Goal: Task Accomplishment & Management: Complete application form

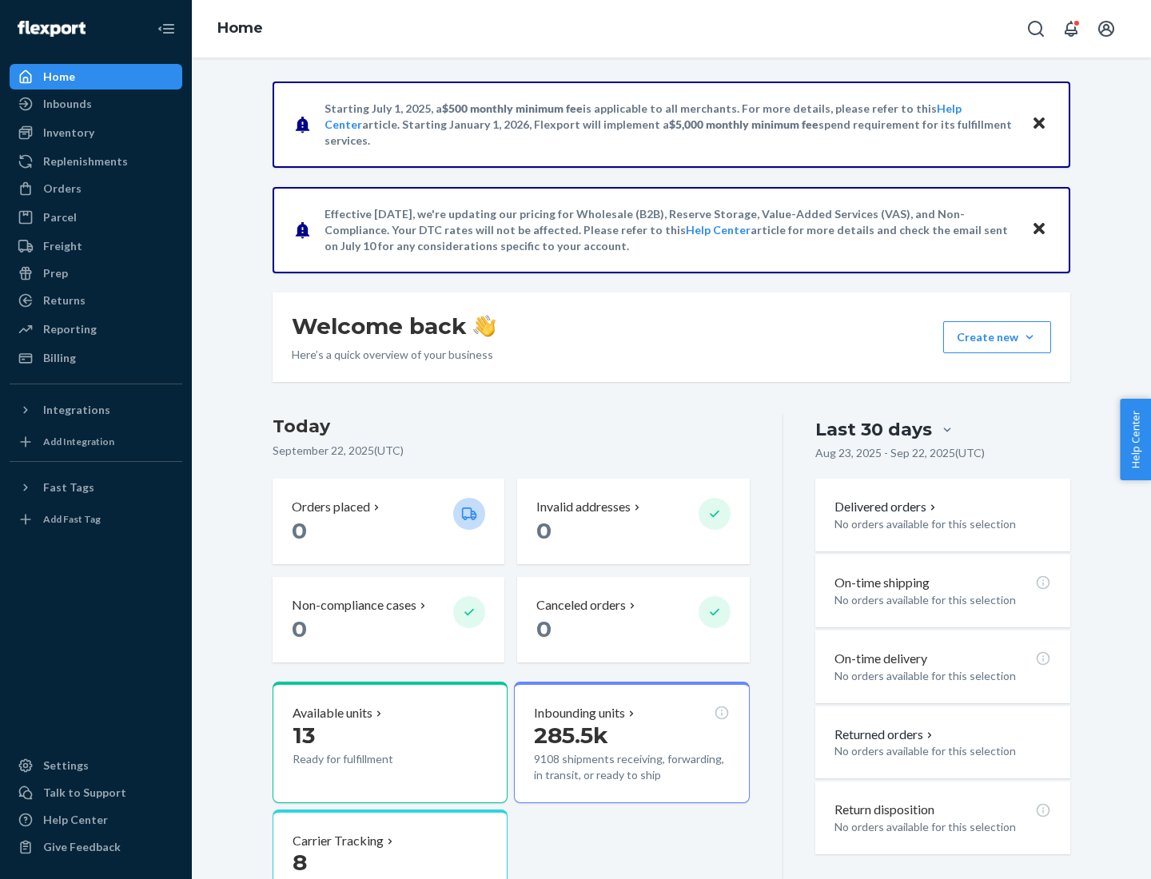
click at [1030, 337] on button "Create new Create new inbound Create new order Create new product" at bounding box center [997, 337] width 108 height 32
click at [96, 104] on div "Inbounds" at bounding box center [95, 104] width 169 height 22
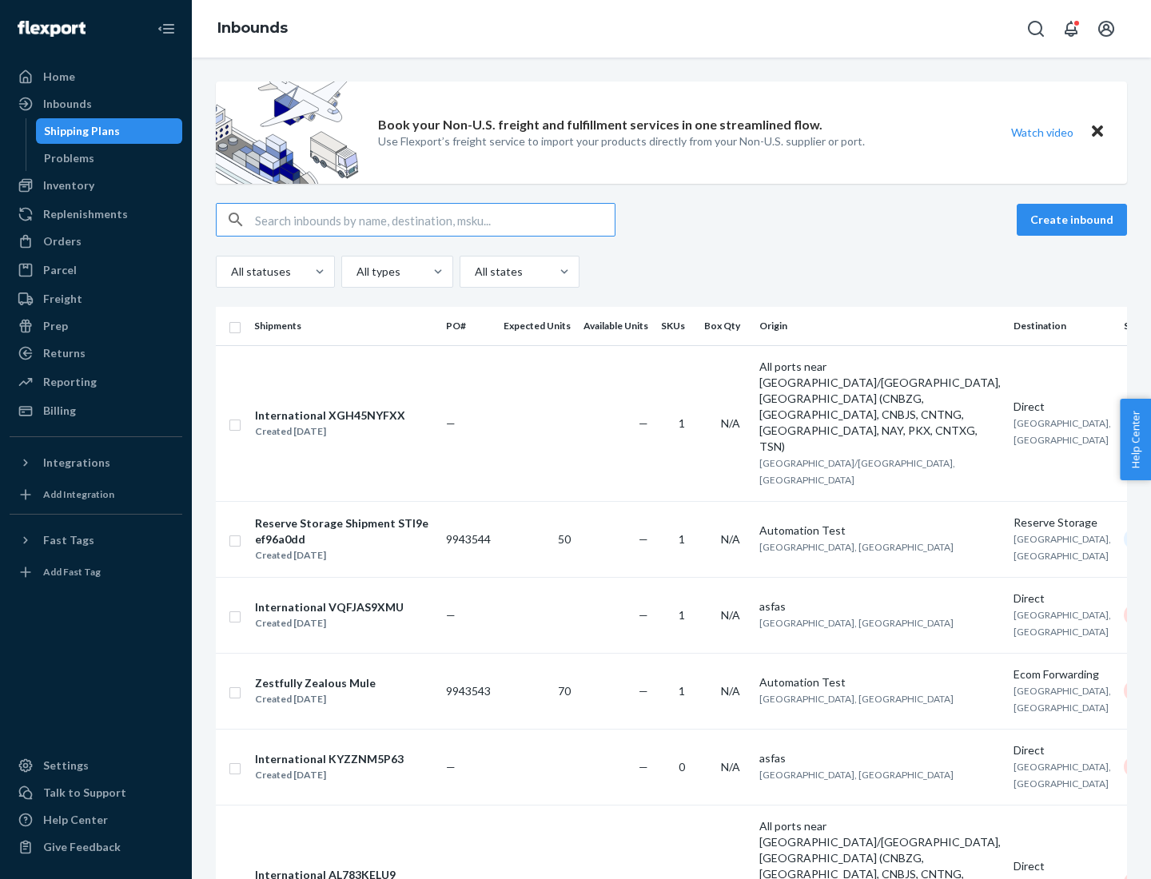
click at [1075, 220] on button "Create inbound" at bounding box center [1072, 220] width 110 height 32
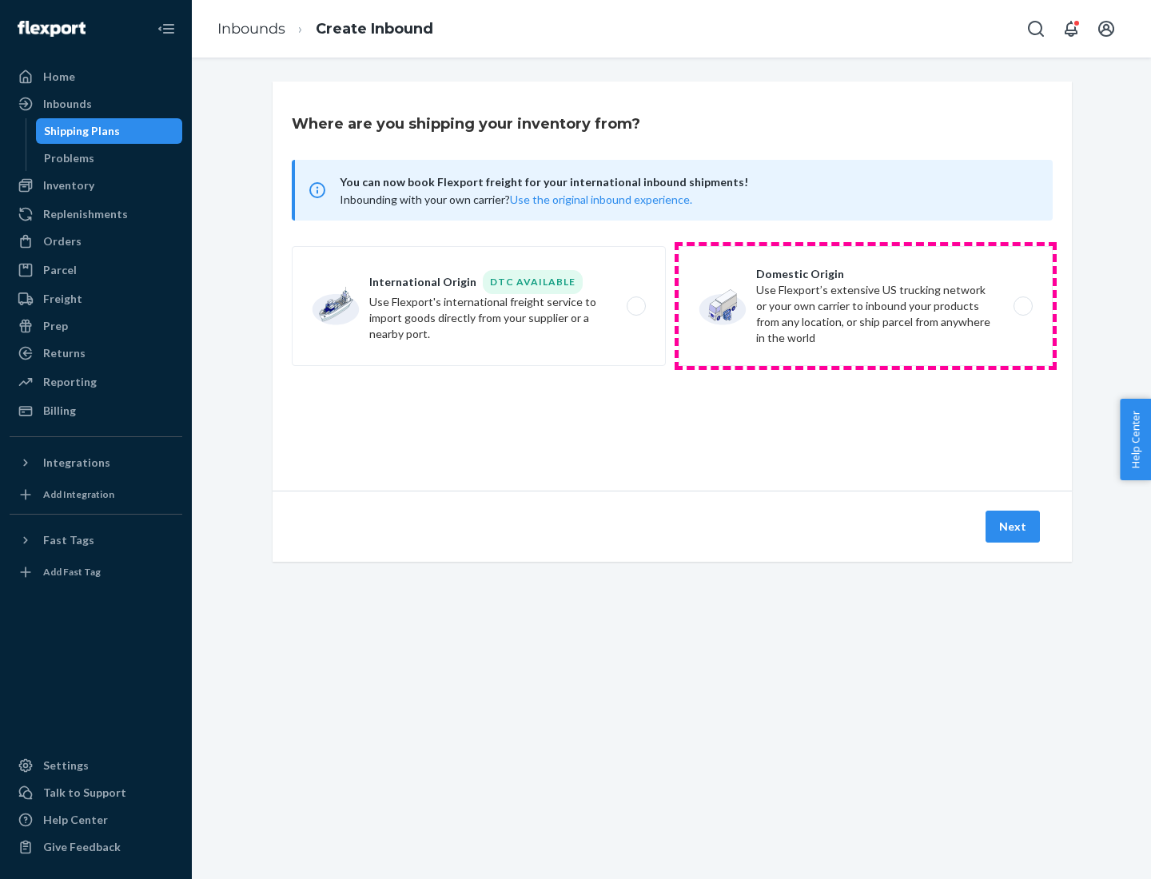
click at [866, 306] on label "Domestic Origin Use Flexport’s extensive US trucking network or your own carrie…" at bounding box center [866, 306] width 374 height 120
click at [1023, 306] on input "Domestic Origin Use Flexport’s extensive US trucking network or your own carrie…" at bounding box center [1028, 306] width 10 height 10
radio input "true"
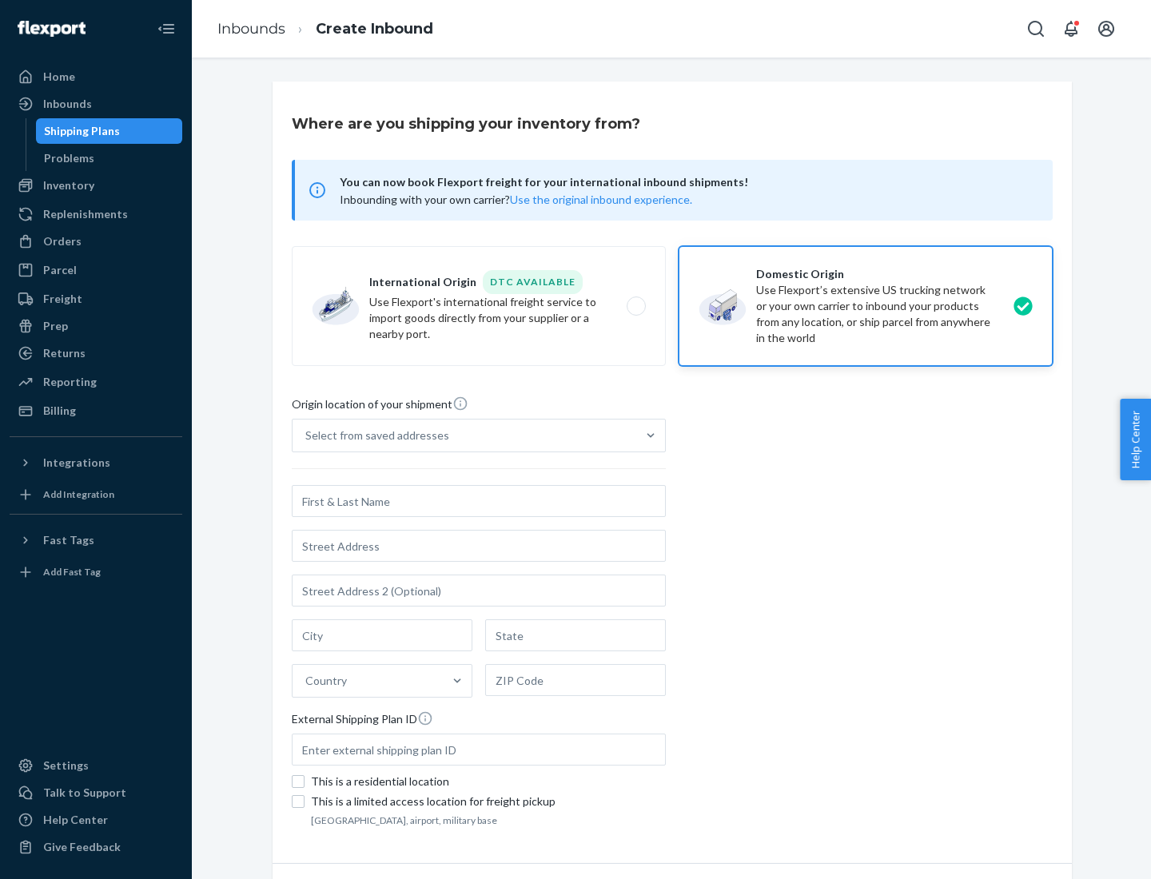
click at [373, 436] on div "Select from saved addresses" at bounding box center [377, 436] width 144 height 16
click at [307, 436] on input "Select from saved addresses" at bounding box center [306, 436] width 2 height 16
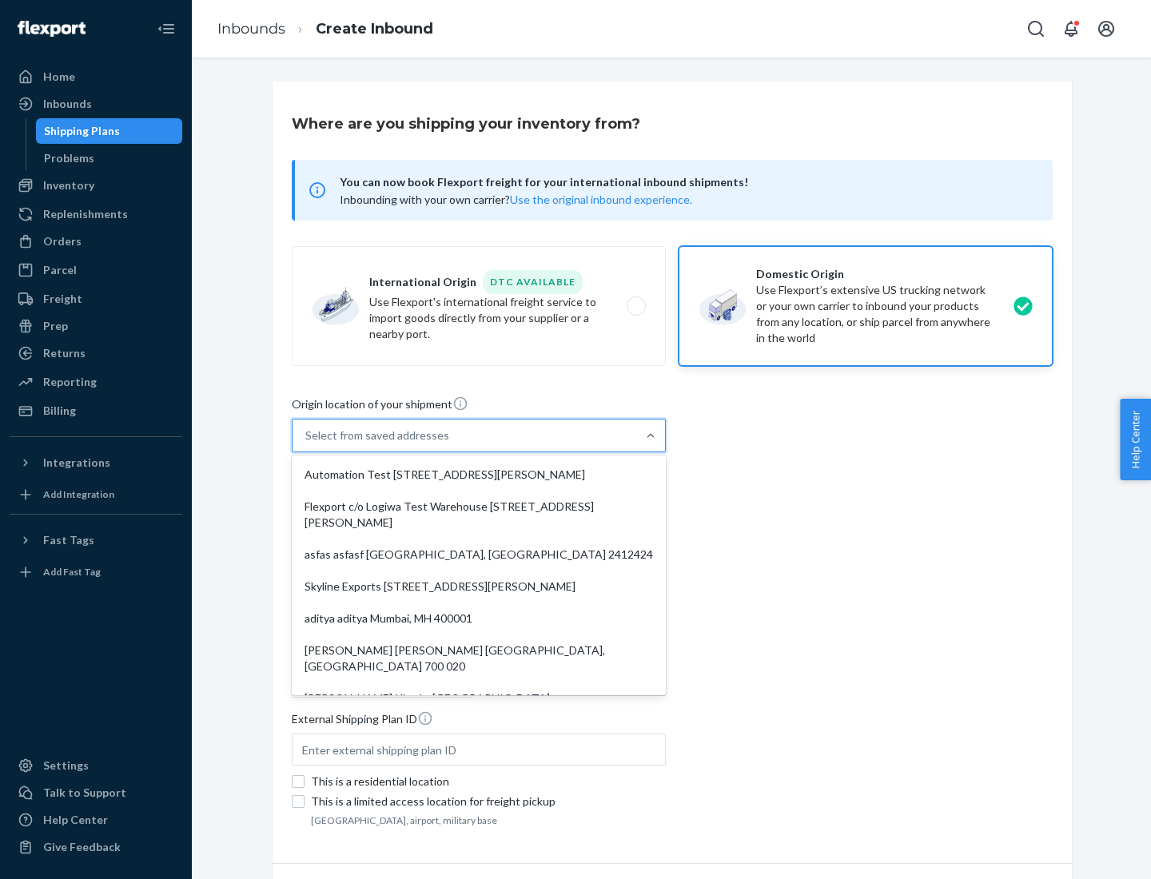
scroll to position [6, 0]
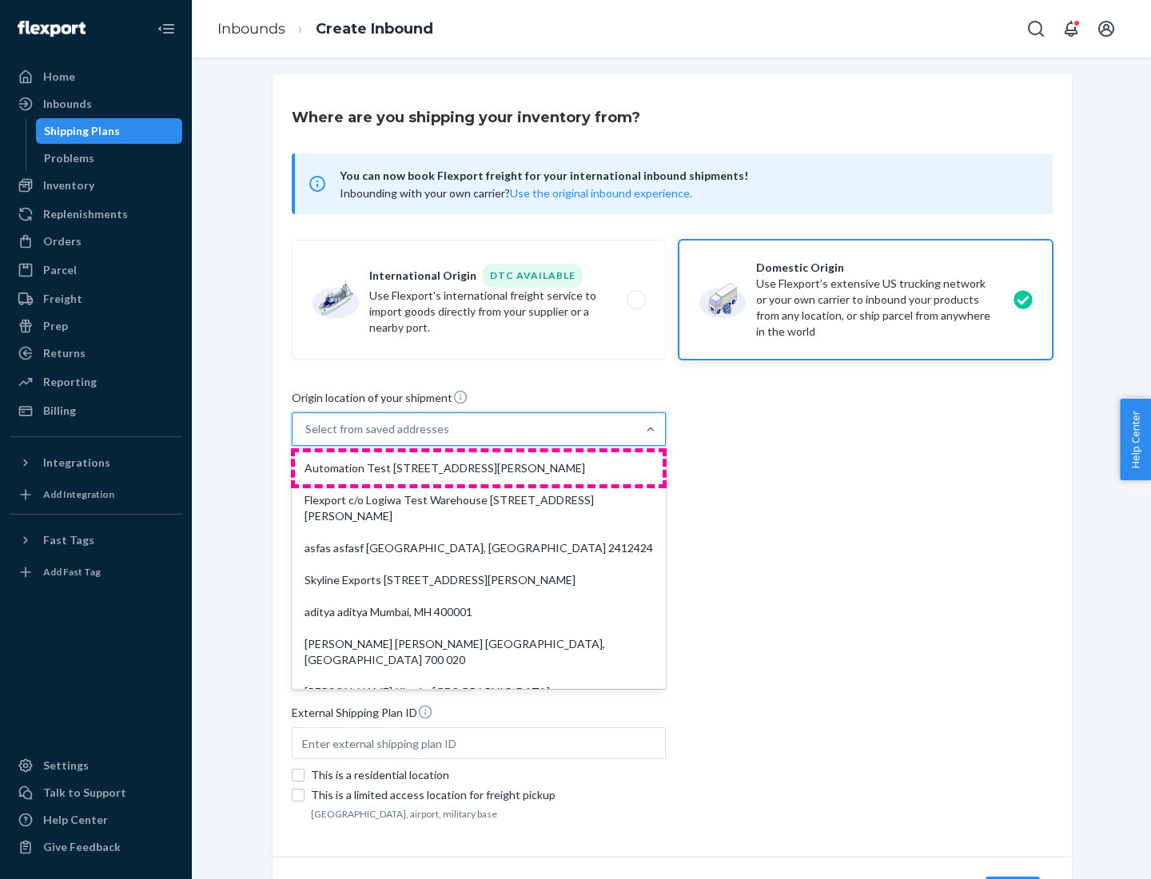
click at [479, 469] on div "Automation Test [STREET_ADDRESS][PERSON_NAME]" at bounding box center [479, 469] width 368 height 32
click at [307, 437] on input "option Automation Test [STREET_ADDRESS][PERSON_NAME]. 9 results available. Use …" at bounding box center [306, 429] width 2 height 16
type input "Automation Test"
type input "9th Floor"
type input "[GEOGRAPHIC_DATA]"
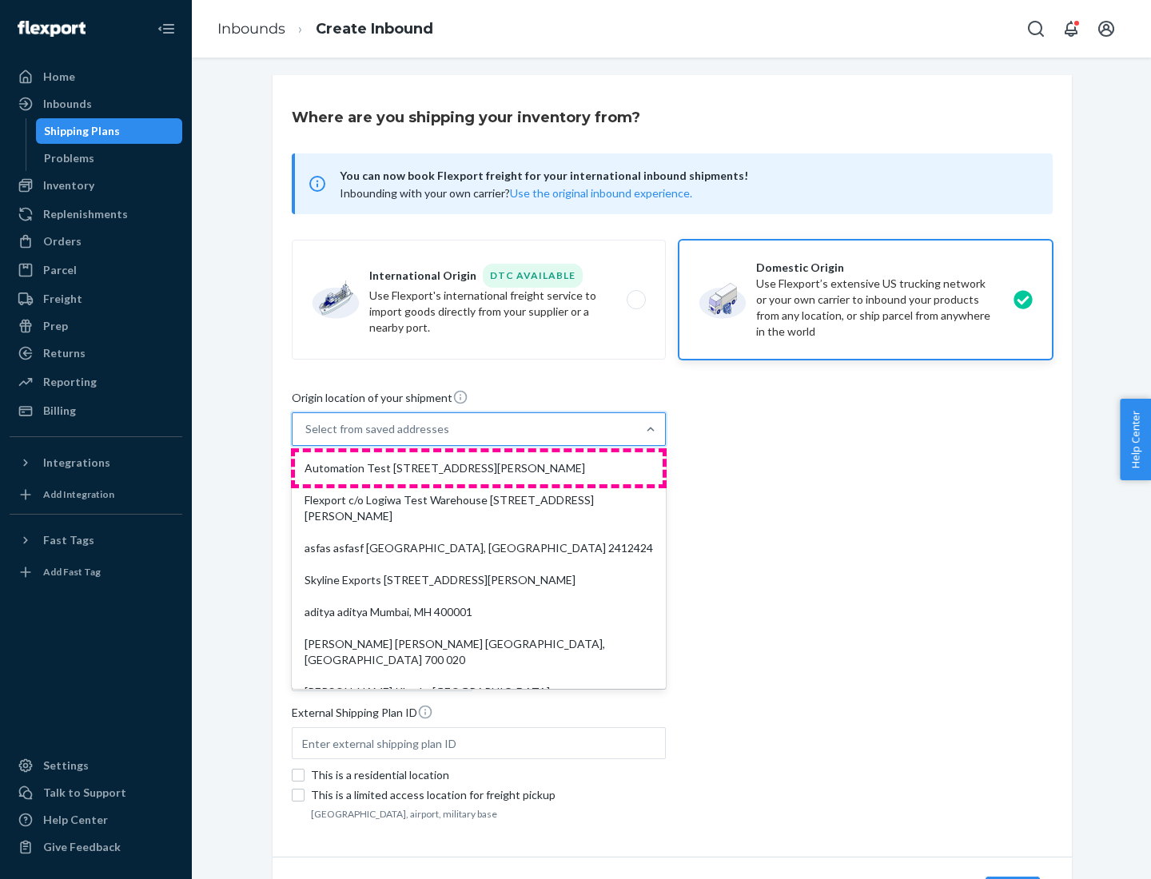
type input "CA"
type input "94104"
type input "[STREET_ADDRESS][PERSON_NAME]"
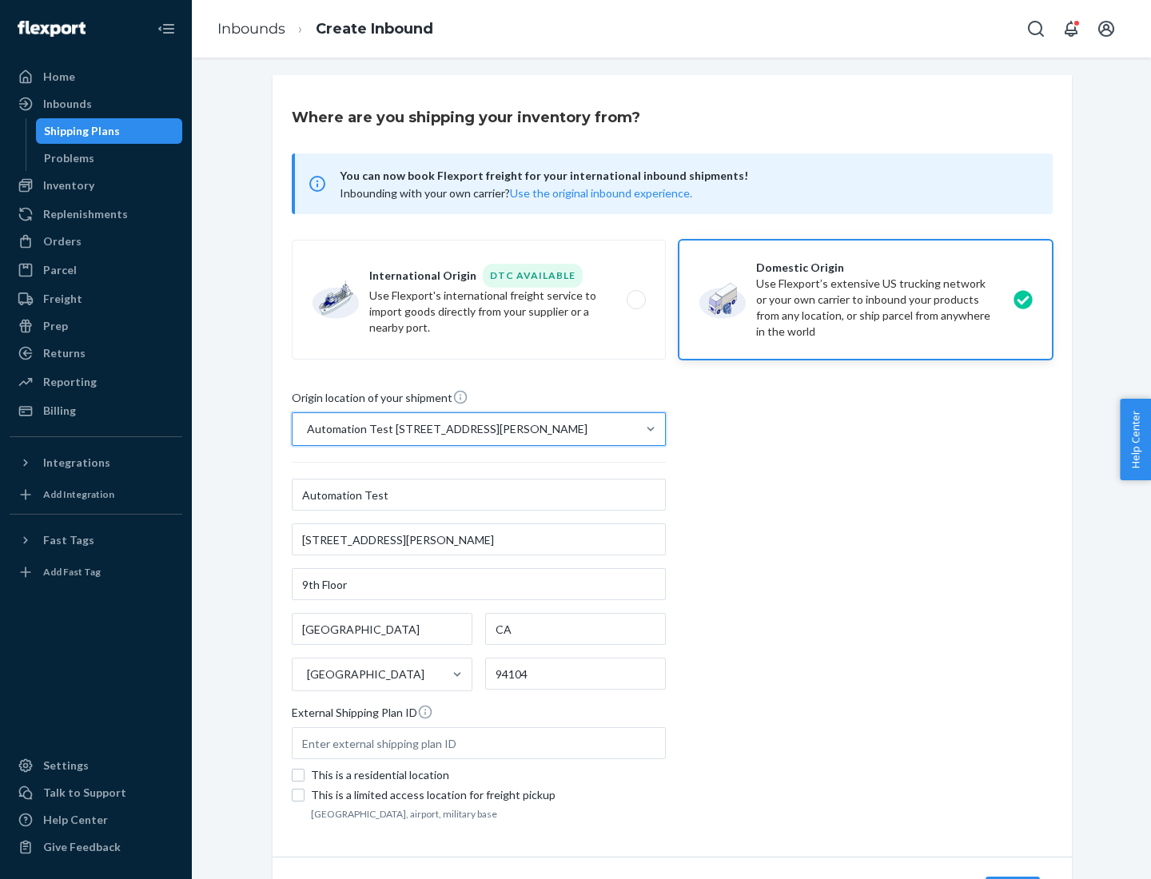
scroll to position [94, 0]
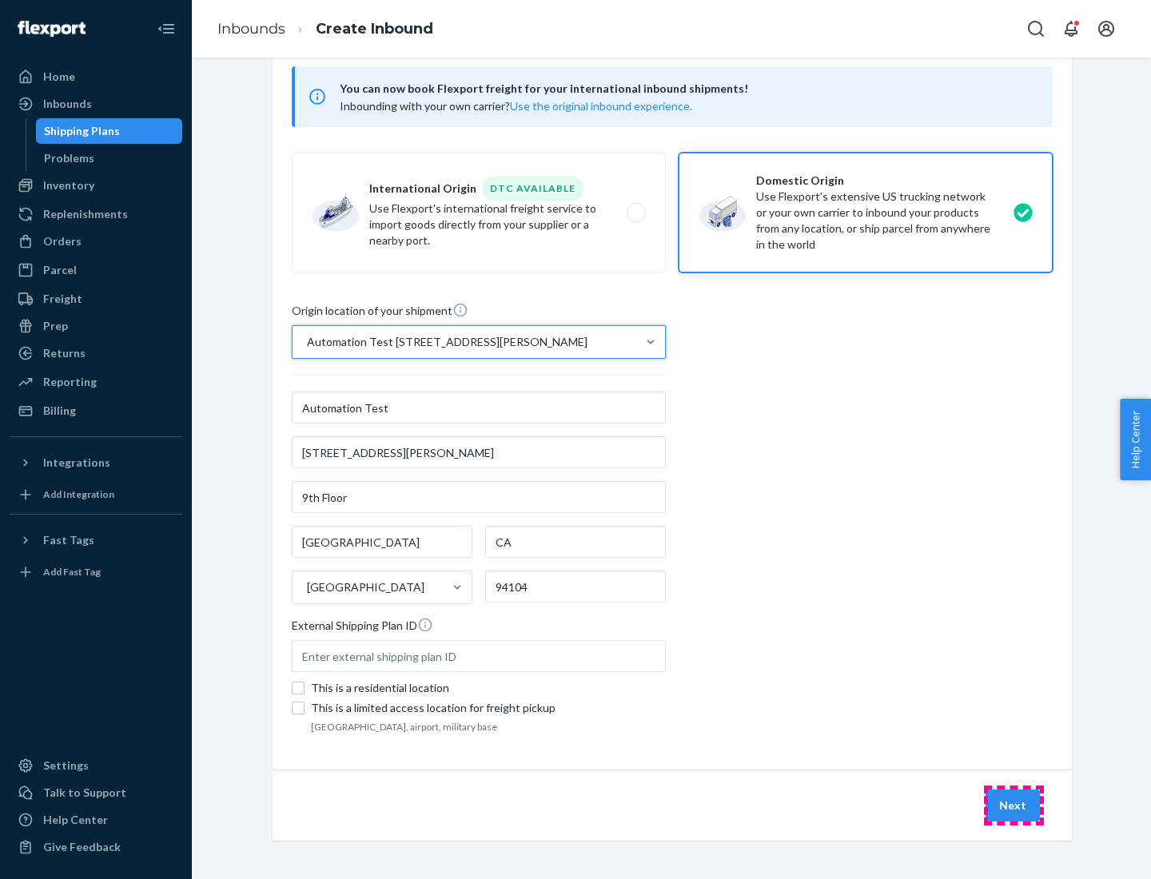
click at [1014, 806] on button "Next" at bounding box center [1013, 806] width 54 height 32
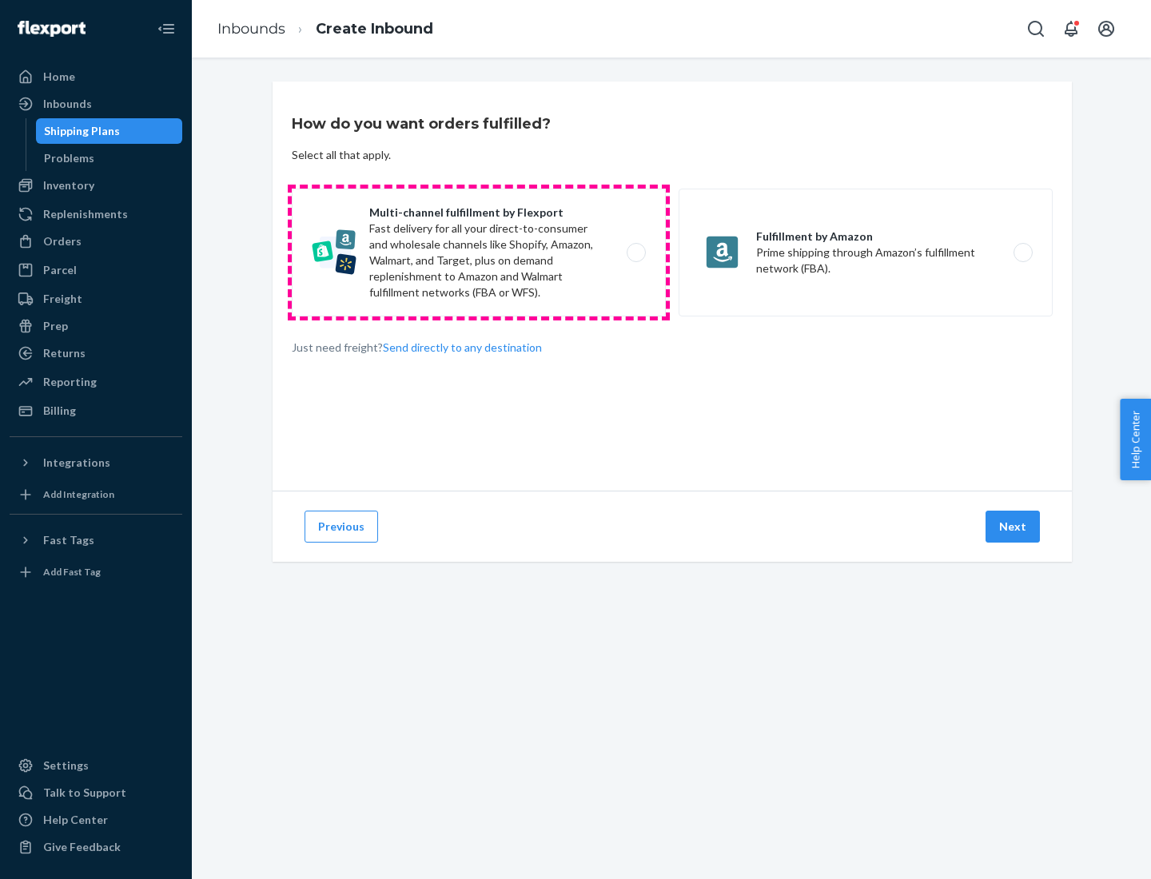
click at [479, 253] on label "Multi-channel fulfillment by Flexport Fast delivery for all your direct-to-cons…" at bounding box center [479, 253] width 374 height 128
click at [636, 253] on input "Multi-channel fulfillment by Flexport Fast delivery for all your direct-to-cons…" at bounding box center [641, 253] width 10 height 10
radio input "true"
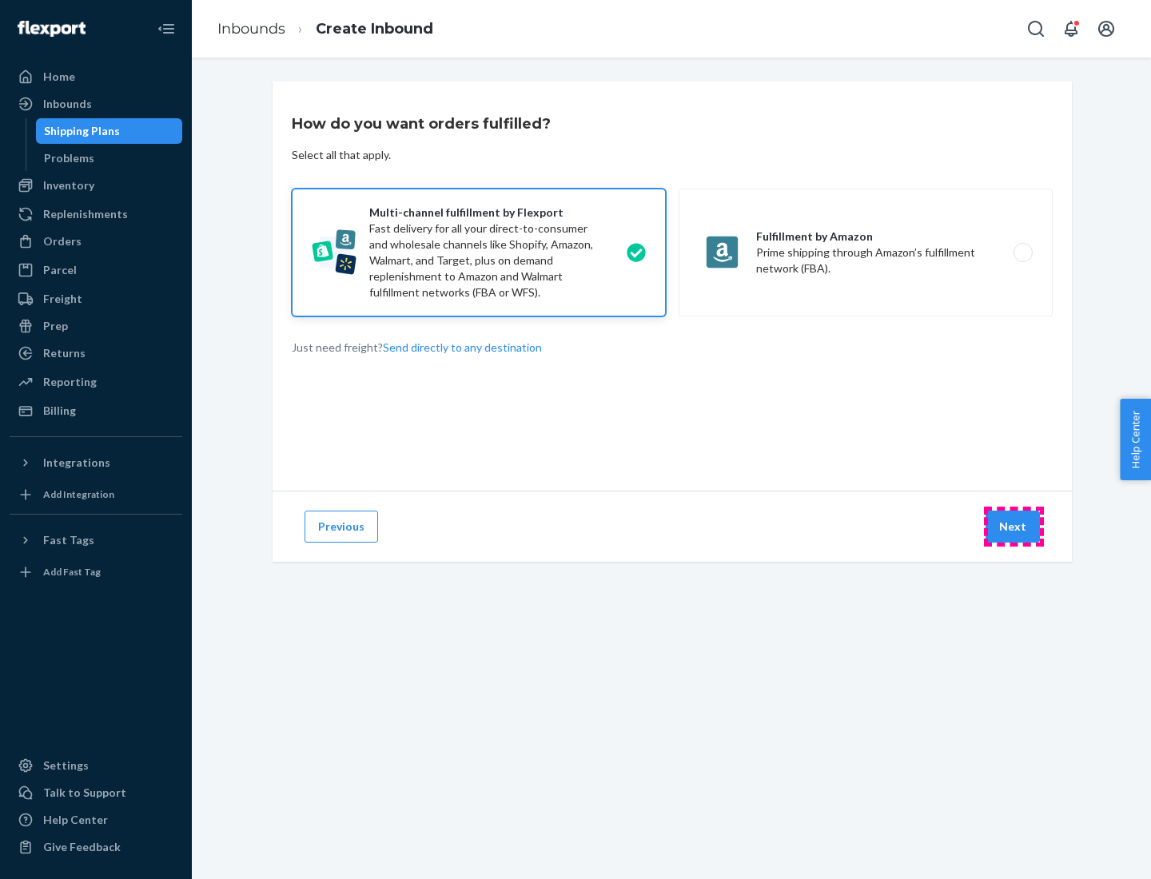
click at [1014, 527] on button "Next" at bounding box center [1013, 527] width 54 height 32
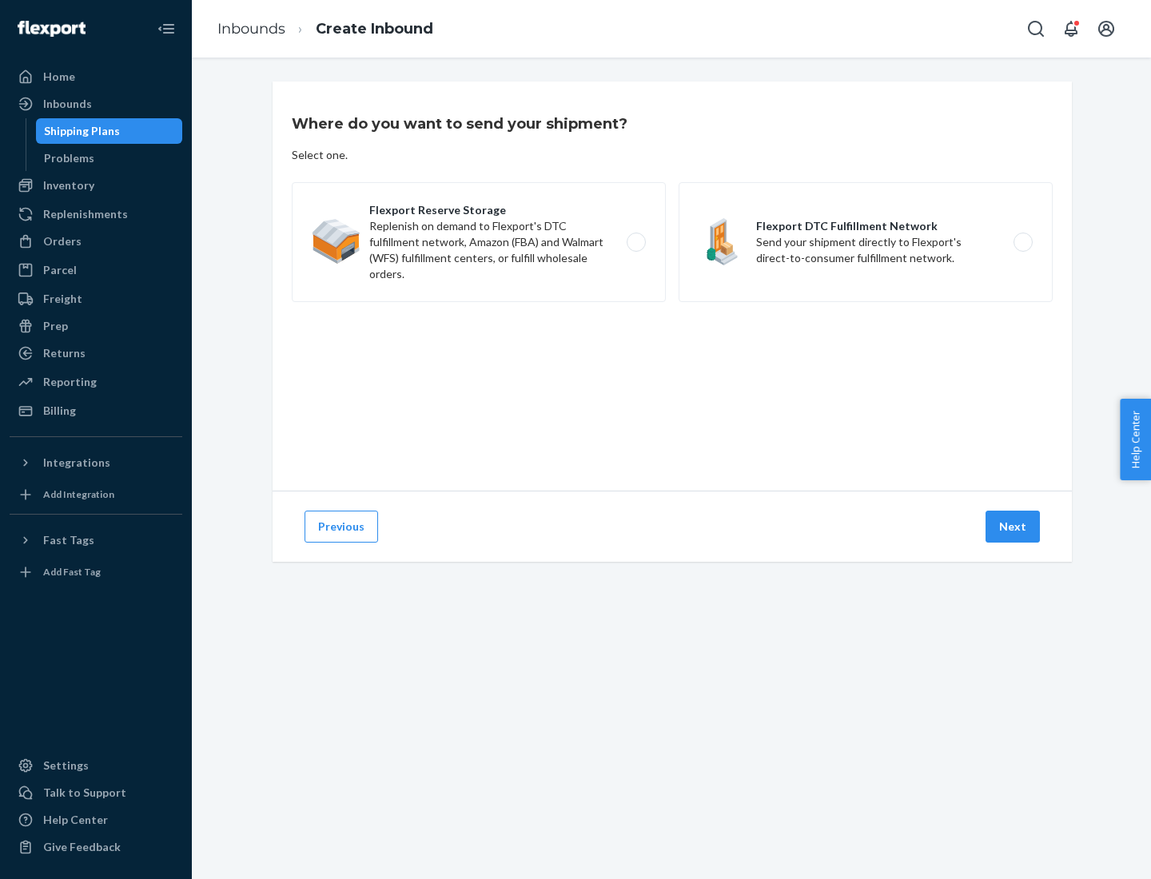
click at [866, 242] on label "Flexport DTC Fulfillment Network Send your shipment directly to Flexport's dire…" at bounding box center [866, 242] width 374 height 120
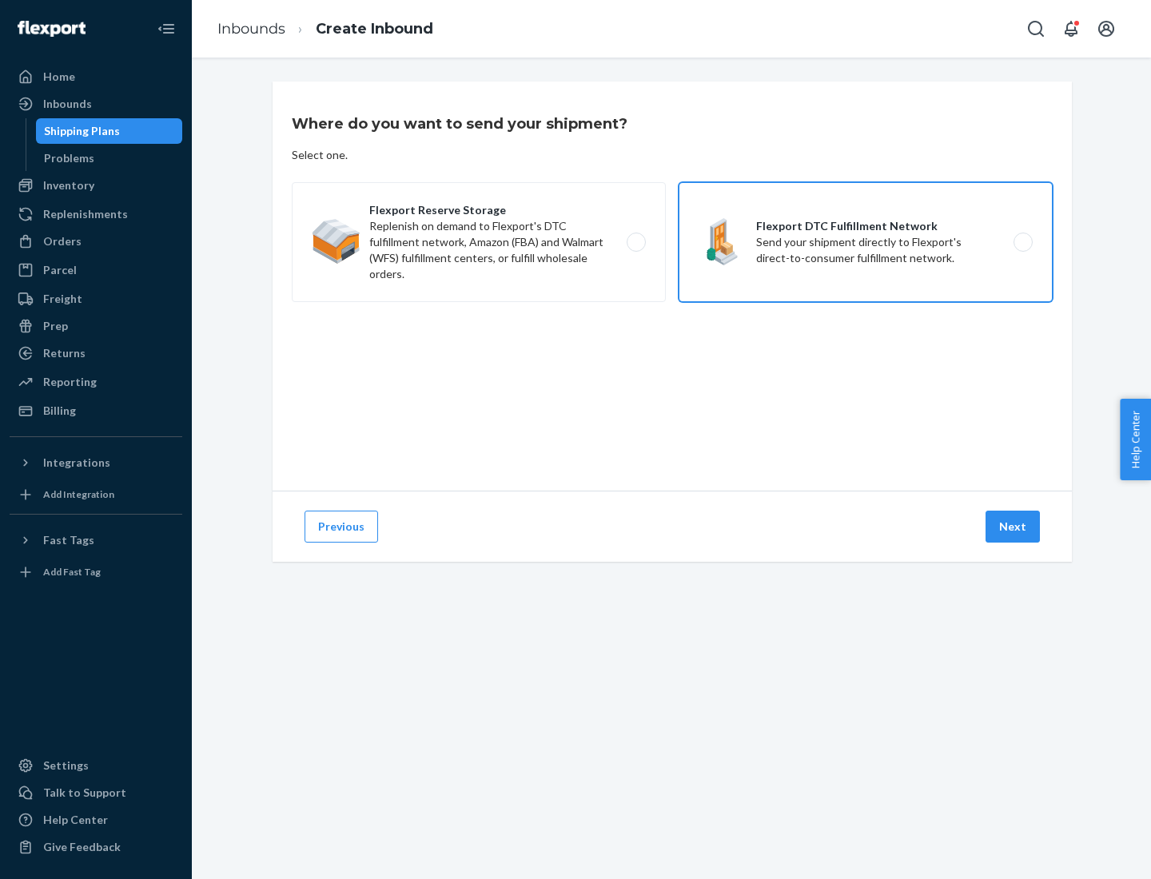
click at [1023, 242] on input "Flexport DTC Fulfillment Network Send your shipment directly to Flexport's dire…" at bounding box center [1028, 242] width 10 height 10
radio input "true"
click at [1014, 527] on button "Next" at bounding box center [1013, 527] width 54 height 32
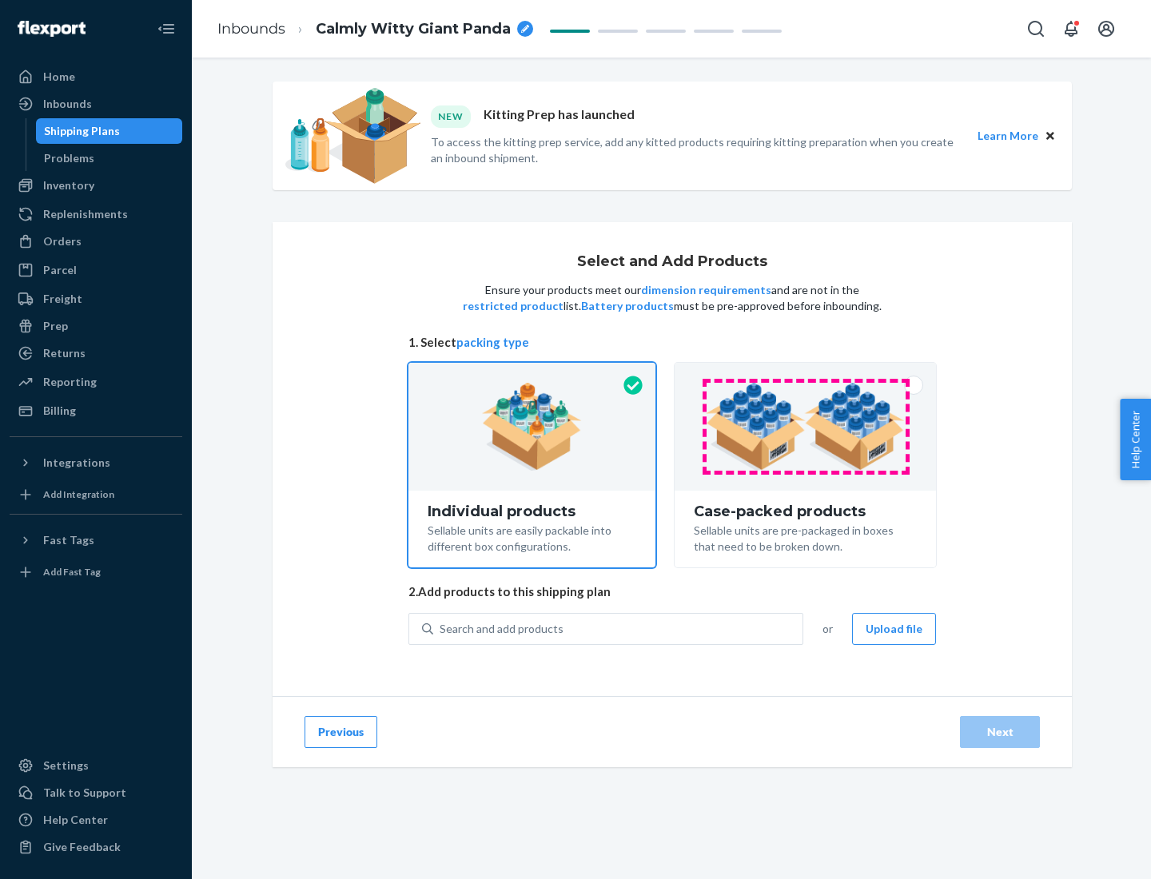
click at [806, 427] on img at bounding box center [805, 427] width 199 height 88
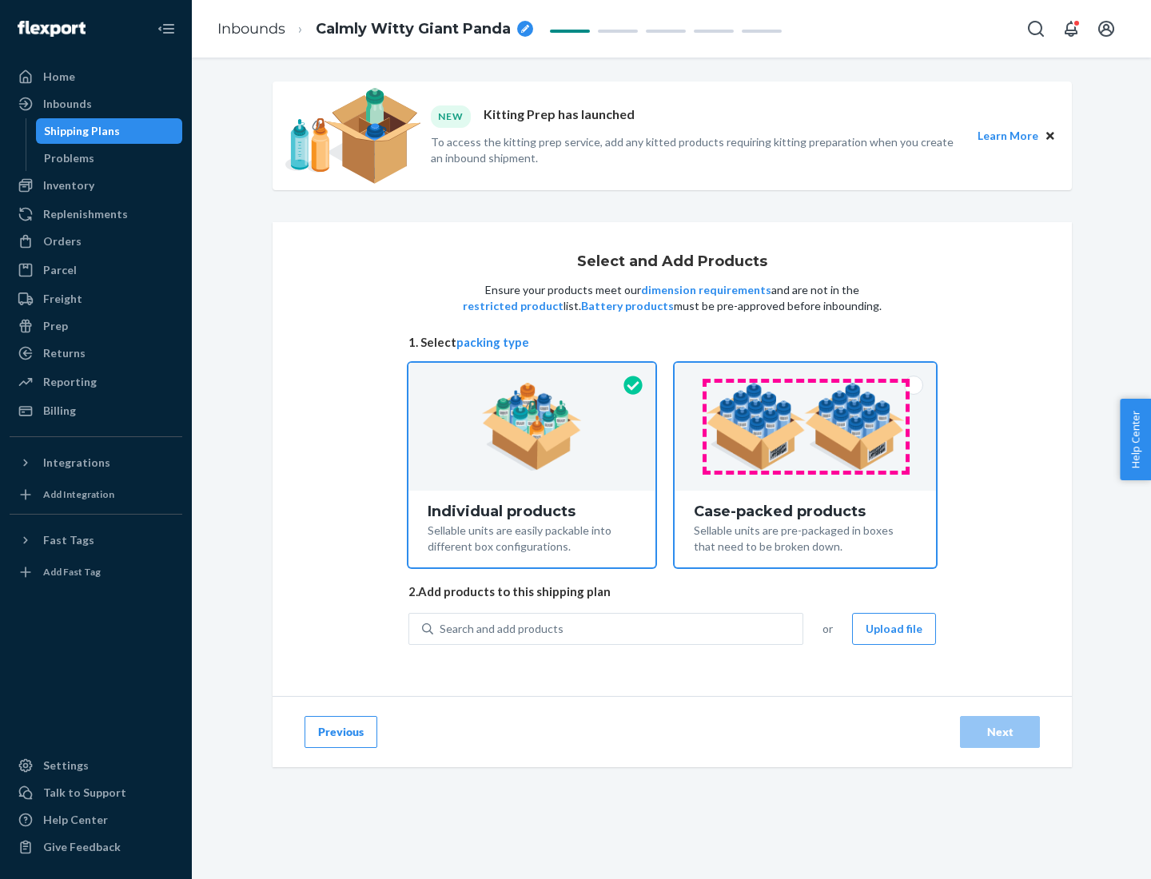
click at [806, 373] on input "Case-packed products Sellable units are pre-packaged in boxes that need to be b…" at bounding box center [805, 368] width 10 height 10
radio input "true"
radio input "false"
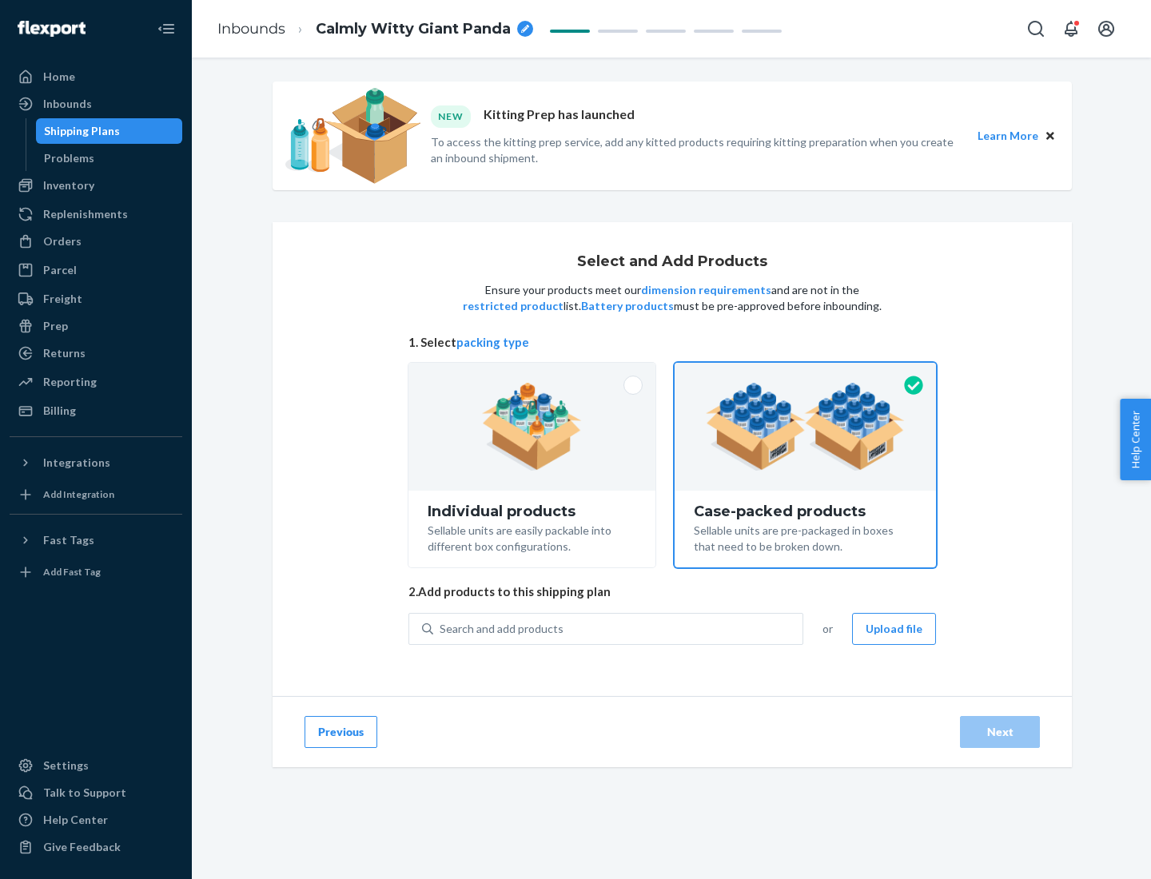
click at [619, 628] on div "Search and add products" at bounding box center [617, 629] width 369 height 29
click at [441, 628] on input "Search and add products" at bounding box center [441, 629] width 2 height 16
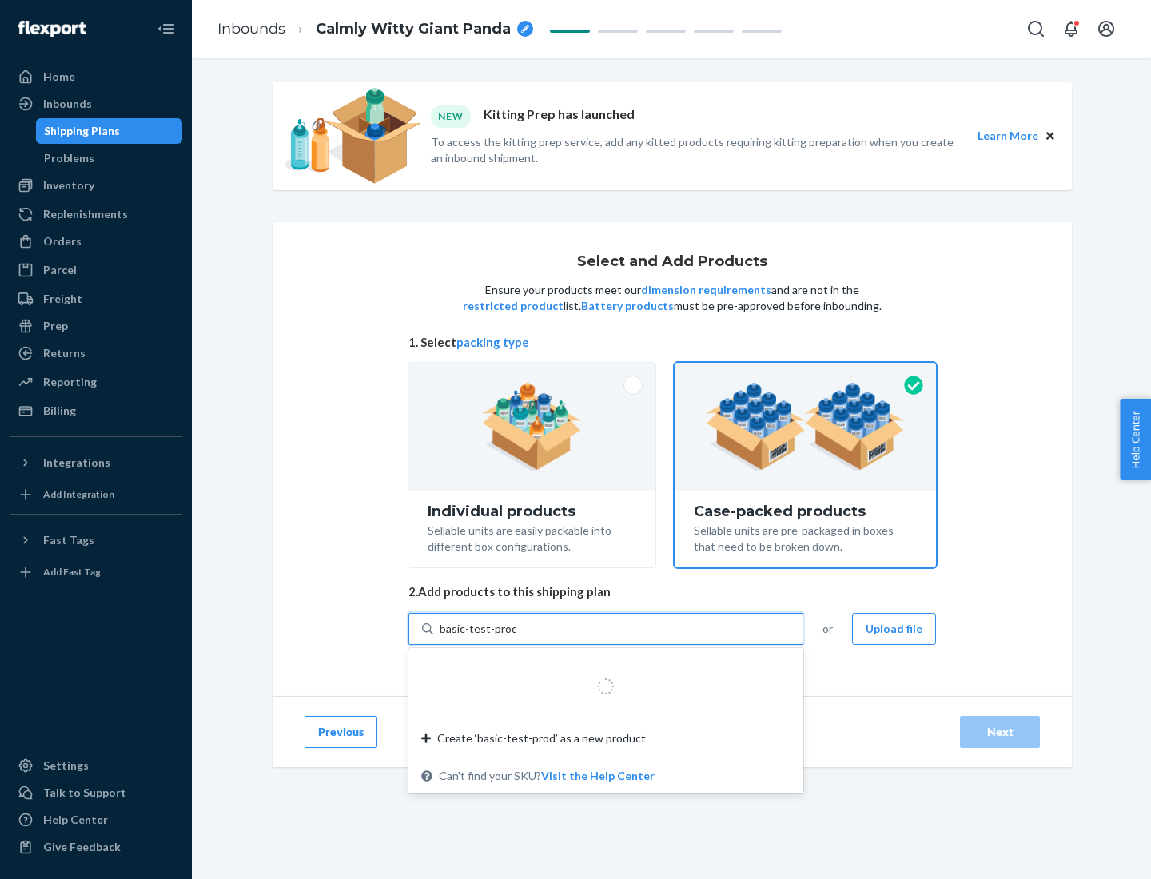
type input "basic-test-product-1"
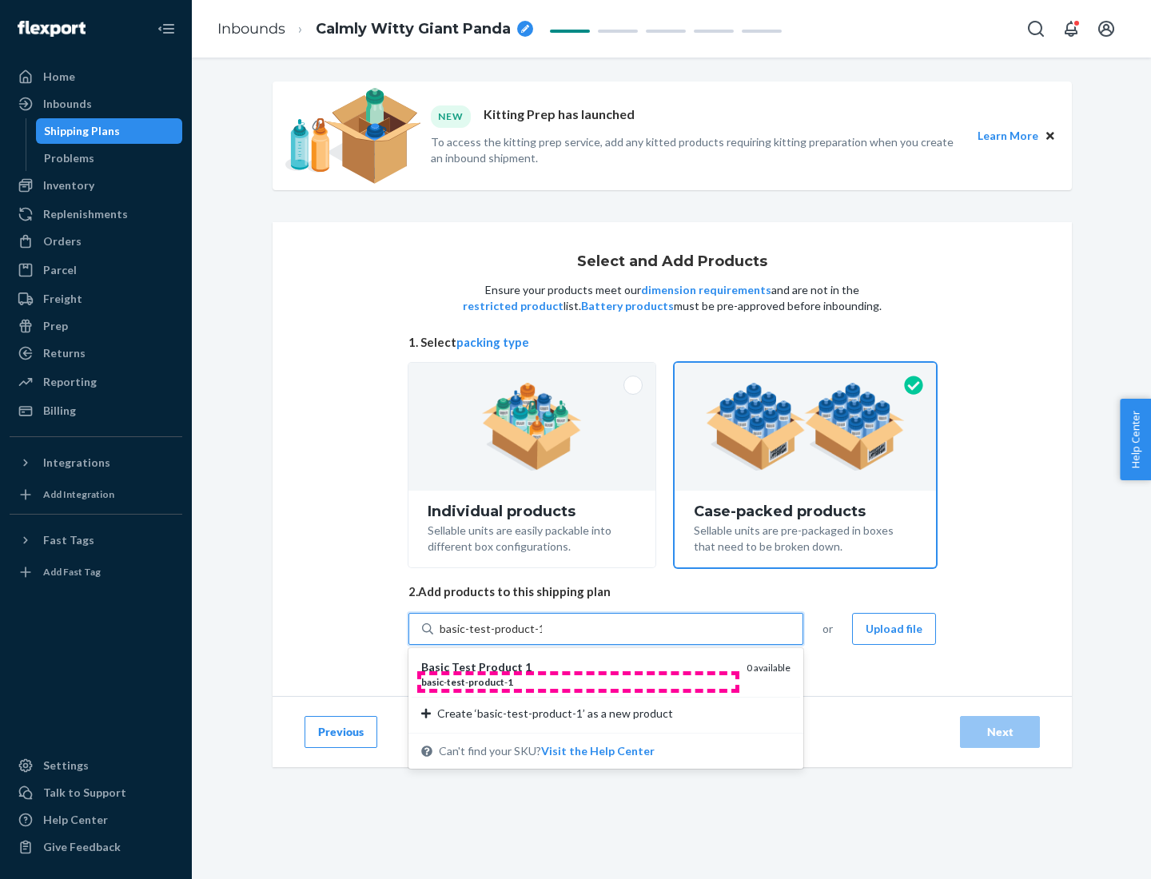
click at [578, 682] on div "basic - test - product - 1" at bounding box center [577, 683] width 313 height 14
click at [542, 637] on input "basic-test-product-1" at bounding box center [491, 629] width 102 height 16
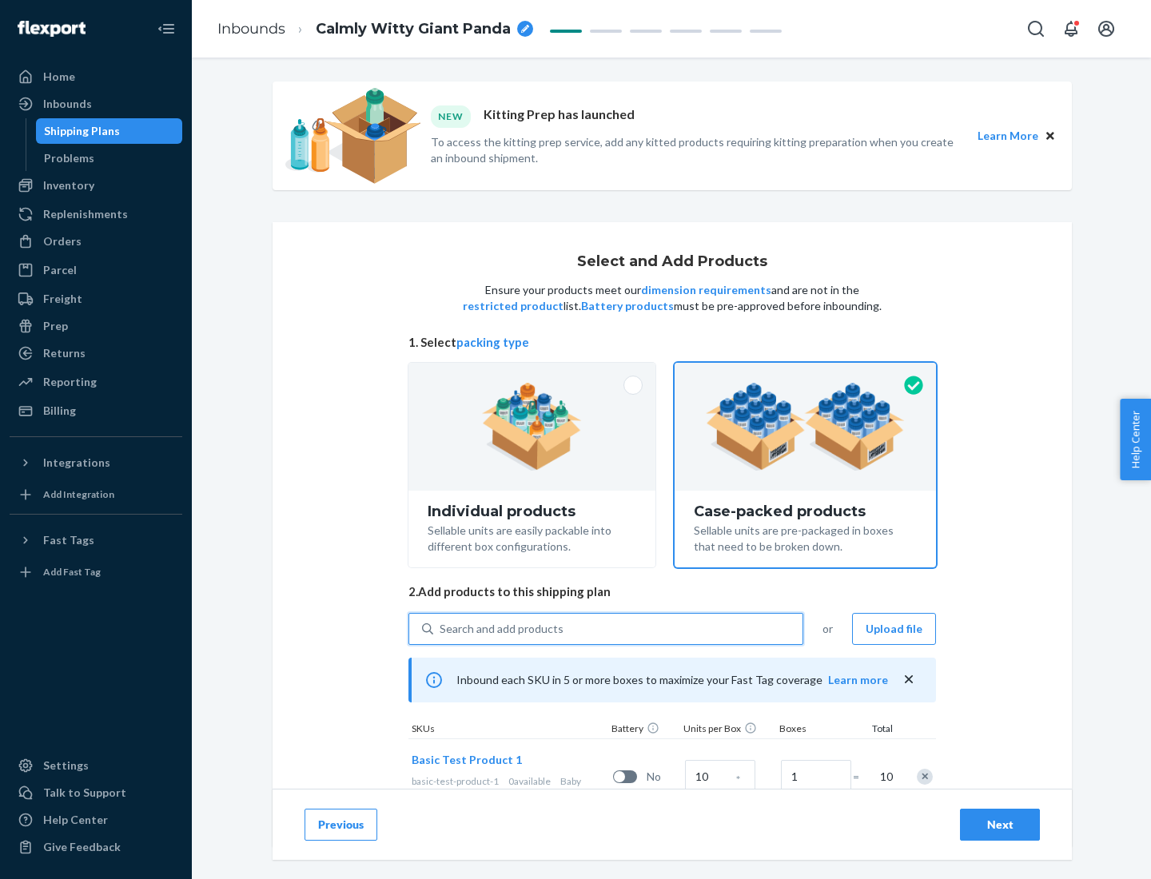
scroll to position [58, 0]
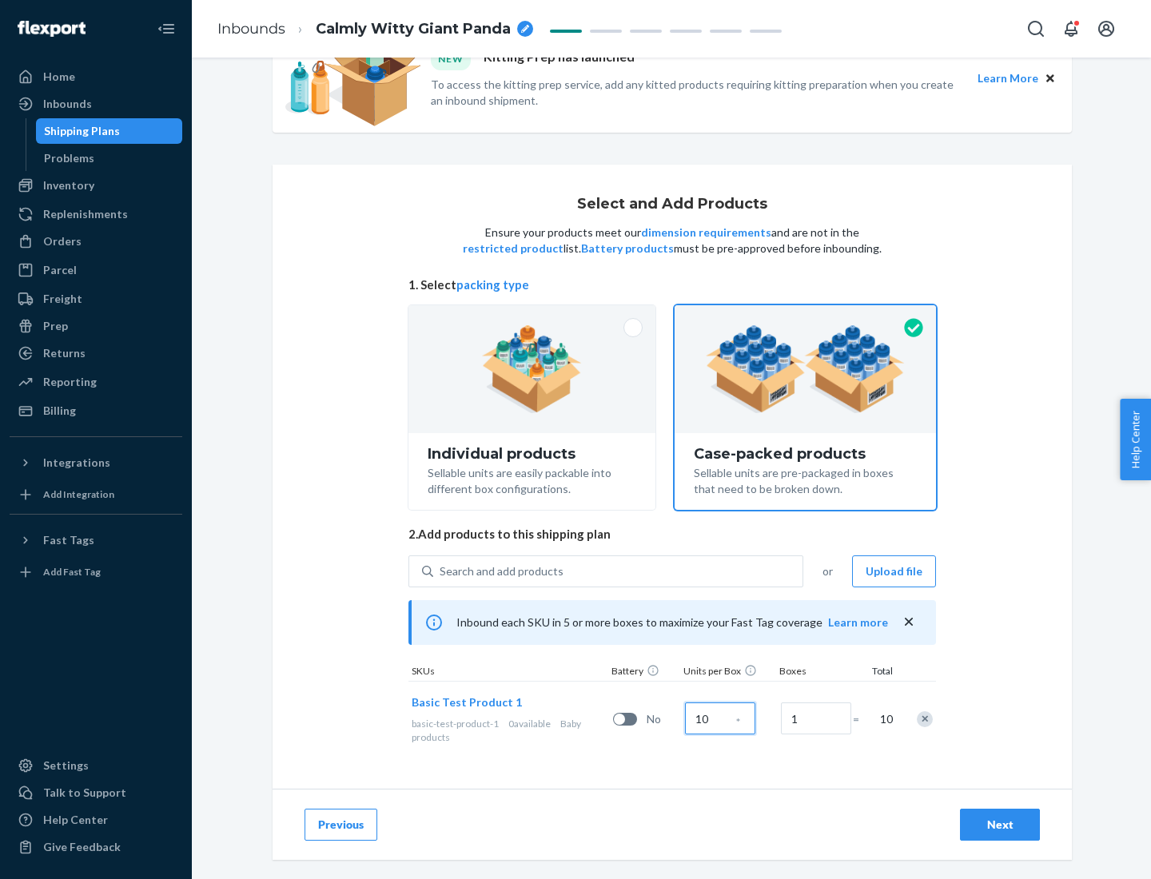
type input "10"
type input "7"
click at [1000, 825] on div "Next" at bounding box center [1000, 825] width 53 height 16
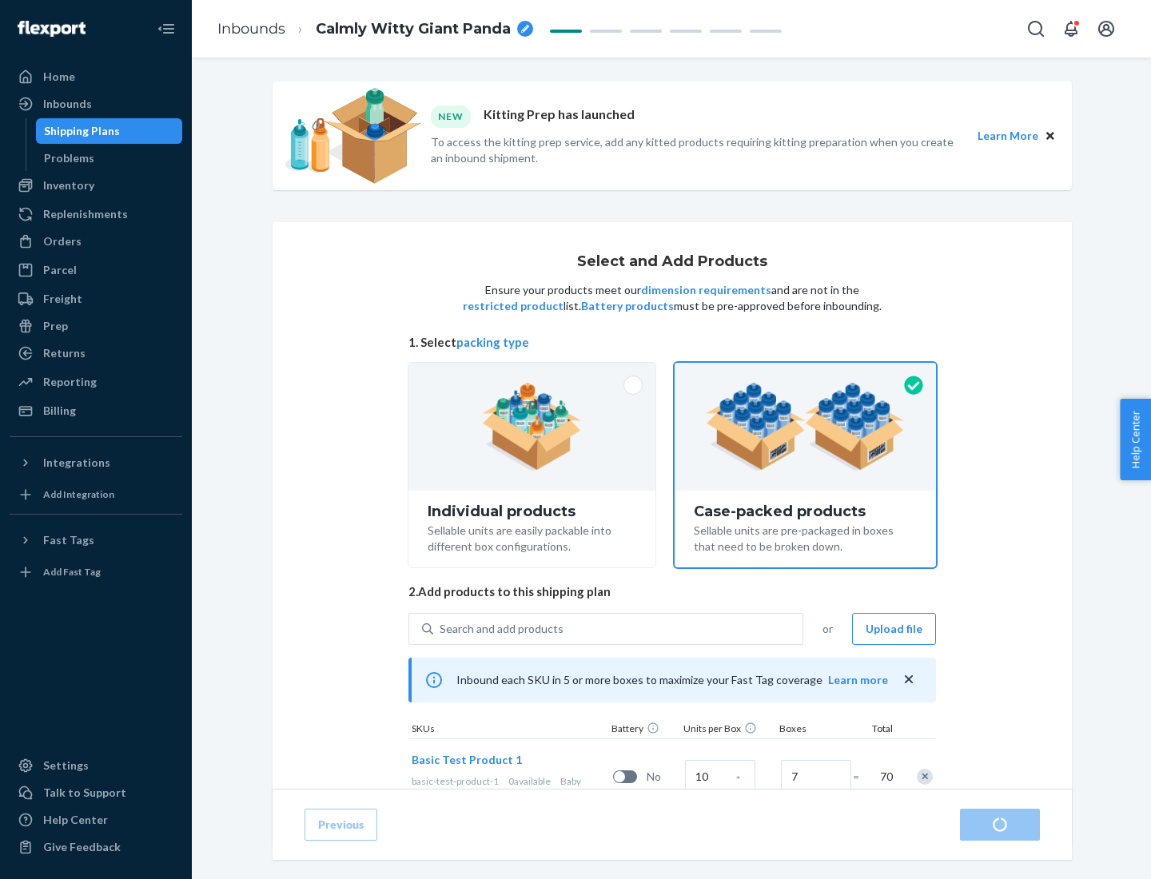
radio input "true"
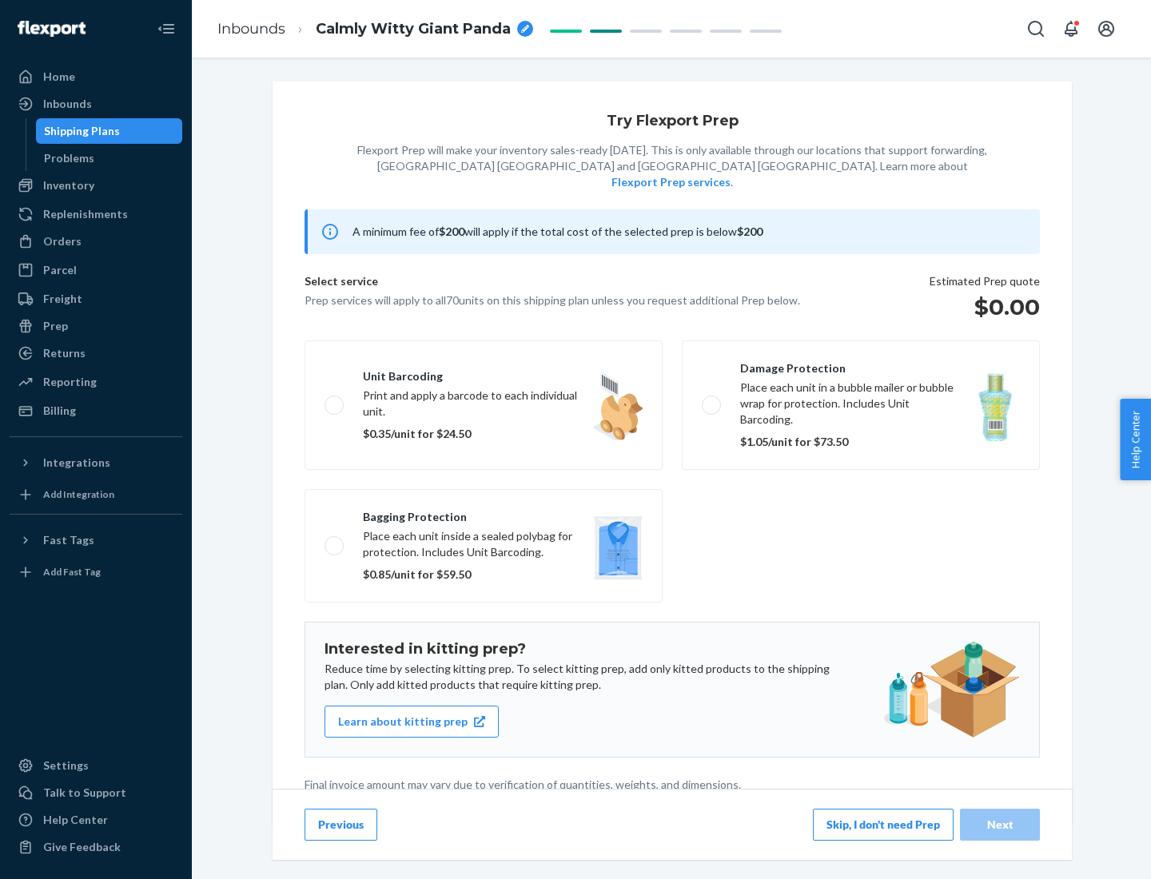
scroll to position [4, 0]
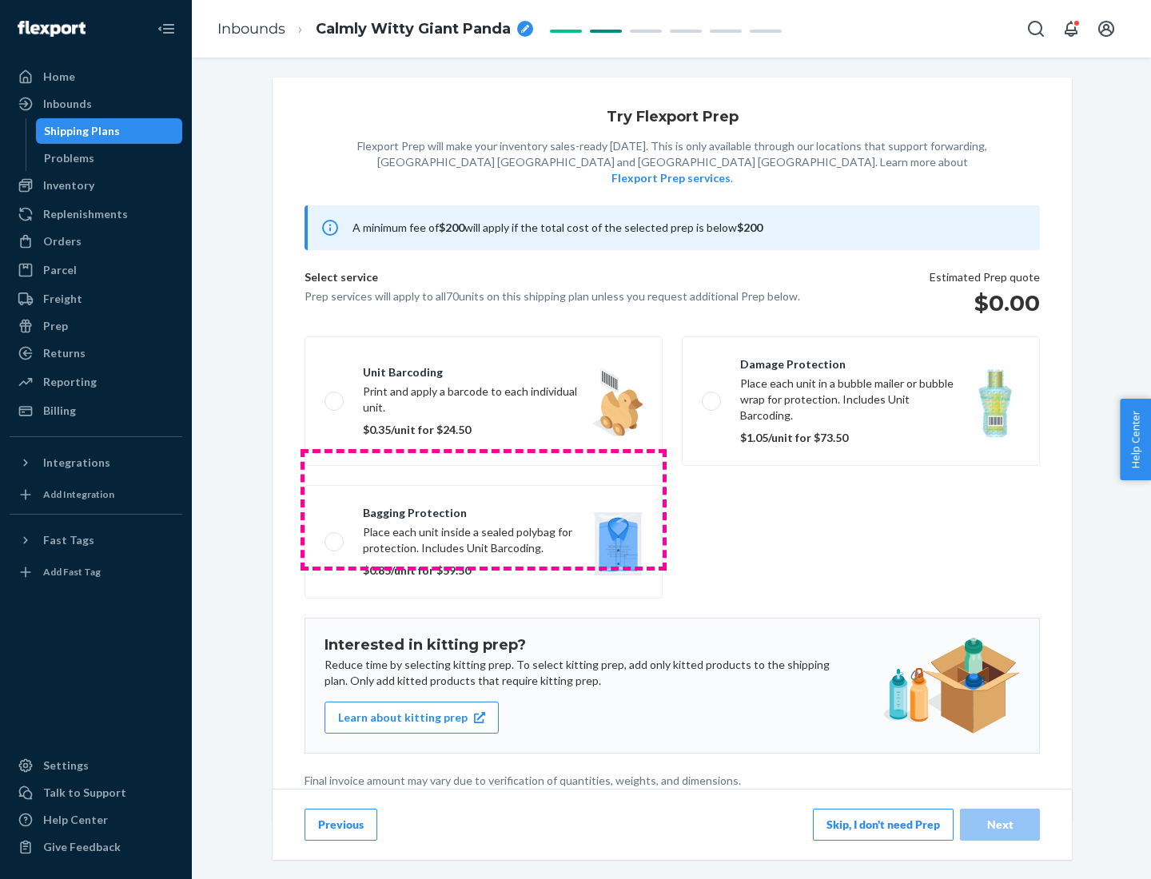
click at [484, 509] on label "Bagging protection Place each unit inside a sealed polybag for protection. Incl…" at bounding box center [484, 542] width 358 height 114
click at [335, 536] on input "Bagging protection Place each unit inside a sealed polybag for protection. Incl…" at bounding box center [330, 541] width 10 height 10
checkbox input "true"
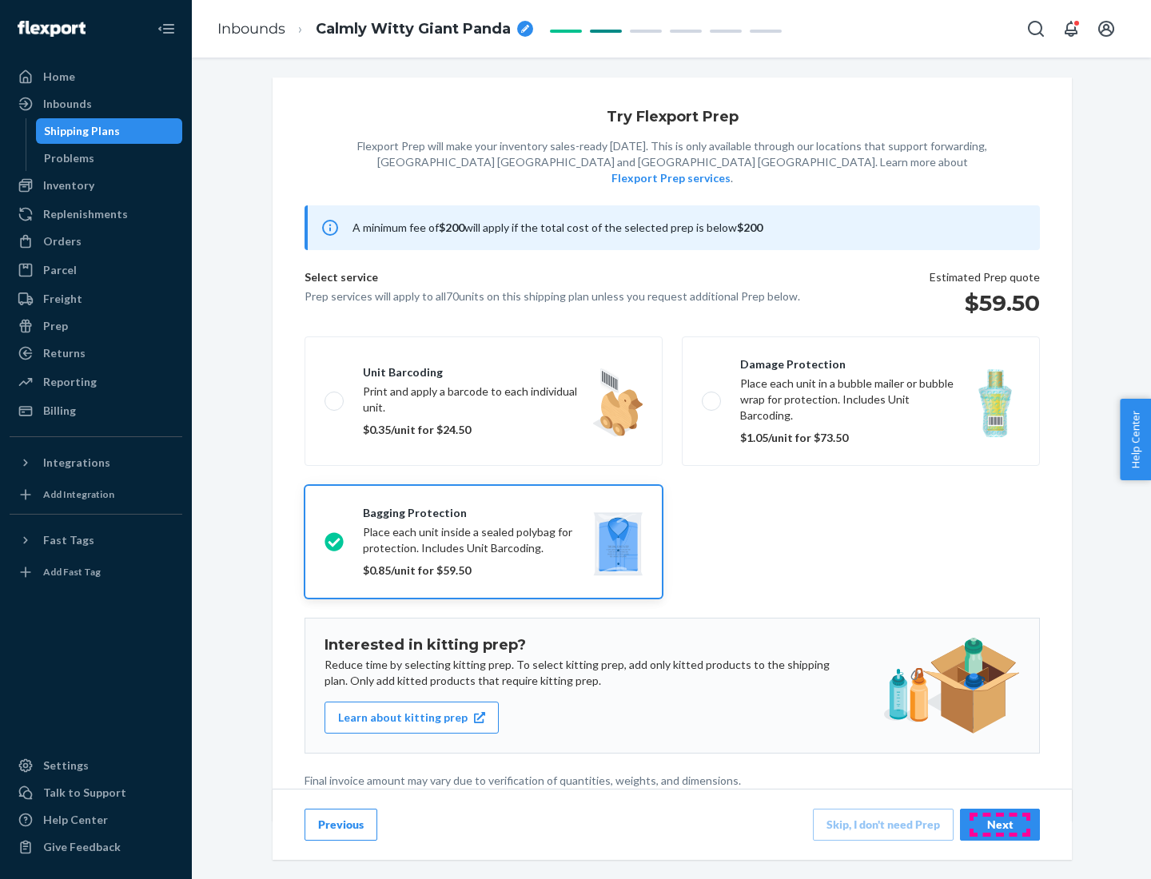
click at [1000, 824] on div "Next" at bounding box center [1000, 825] width 53 height 16
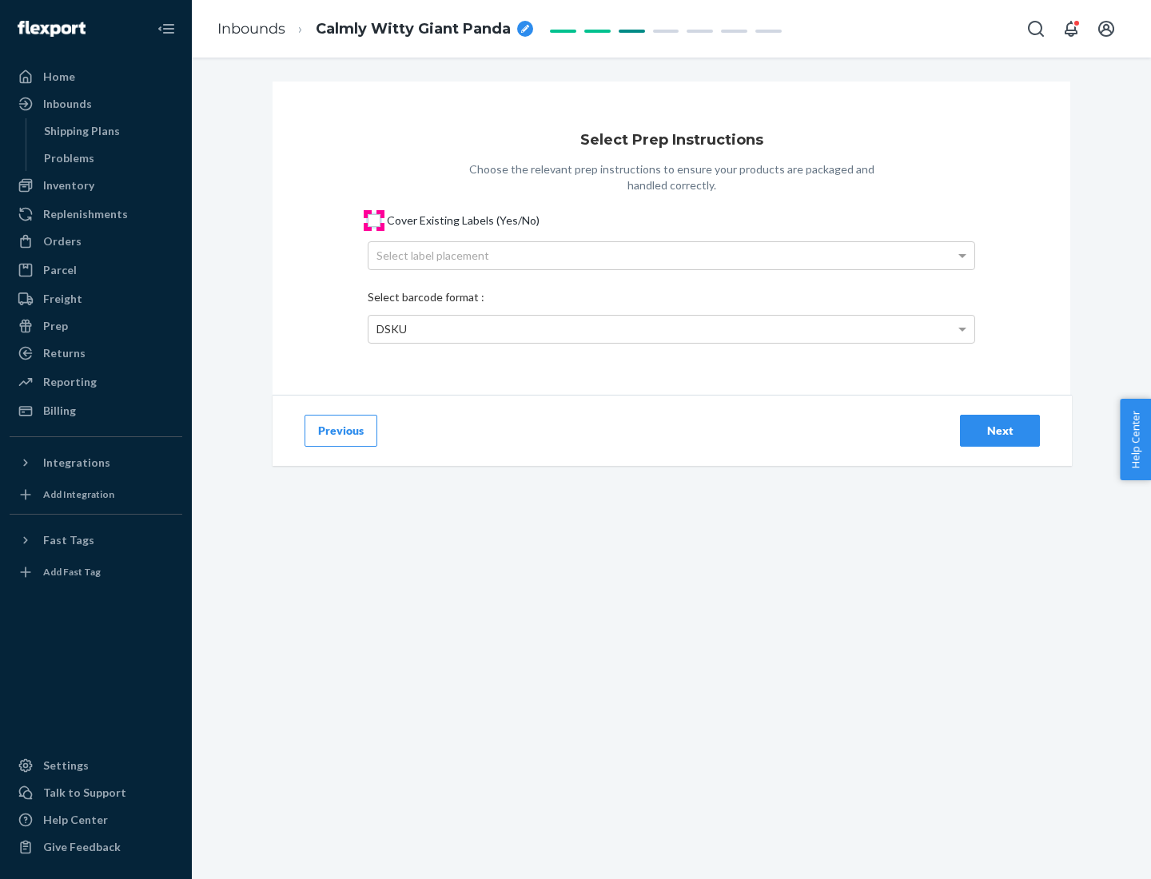
click at [374, 220] on input "Cover Existing Labels (Yes/No)" at bounding box center [374, 220] width 13 height 13
checkbox input "true"
click at [672, 255] on div "Select label placement" at bounding box center [672, 255] width 606 height 27
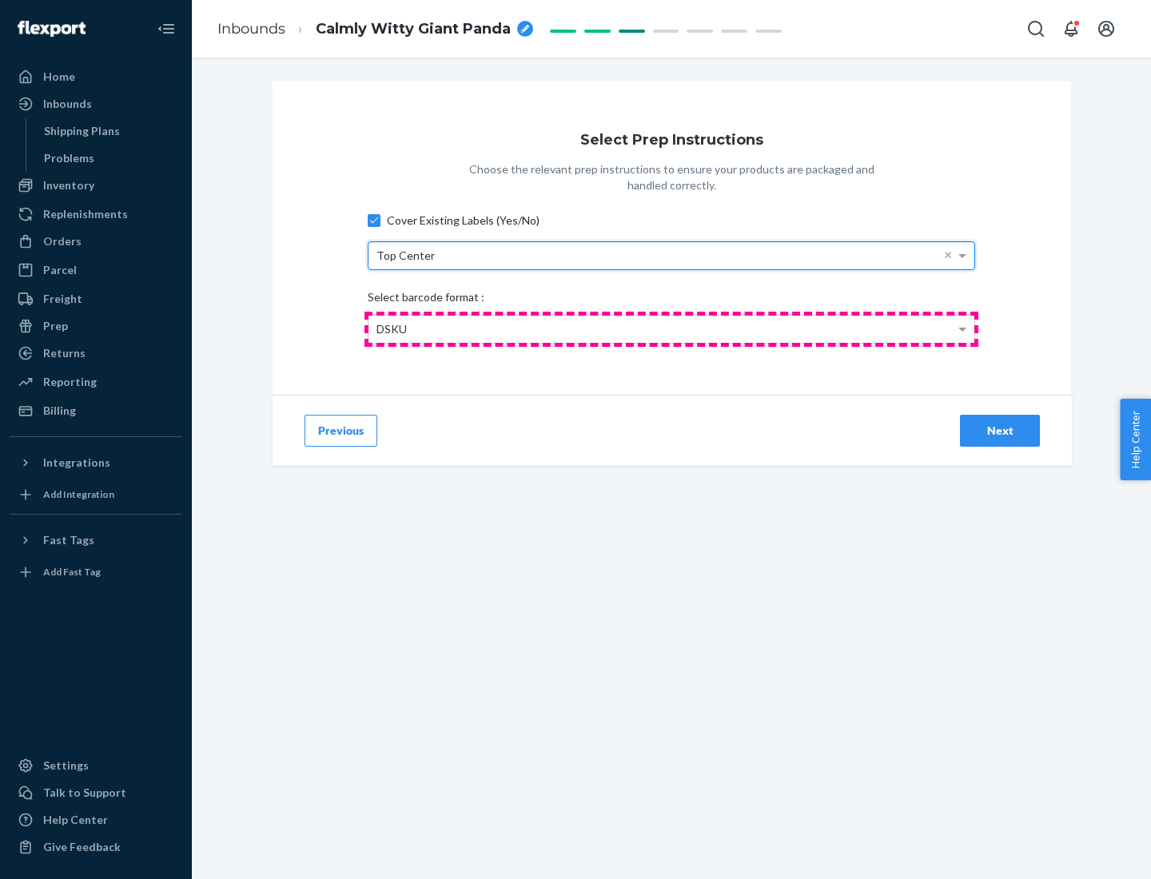
click at [672, 329] on div "DSKU" at bounding box center [672, 329] width 606 height 27
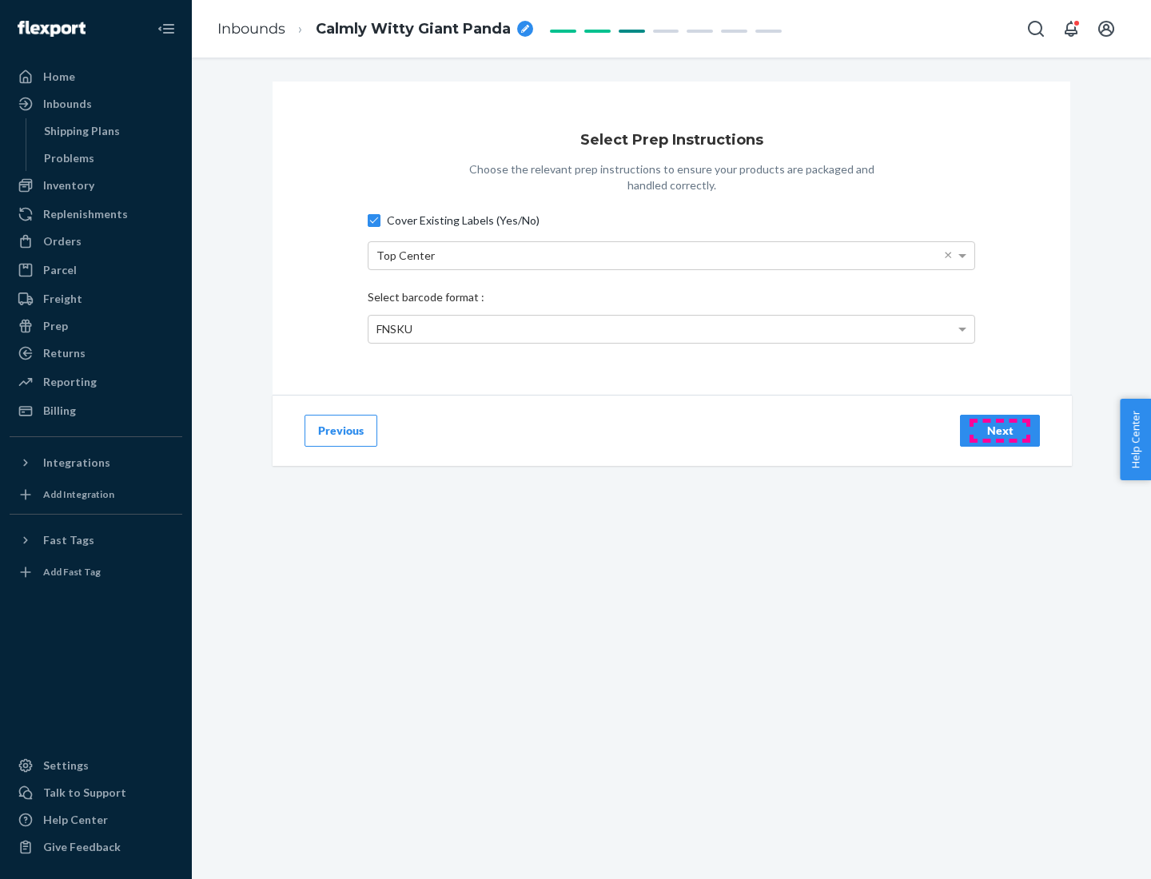
click at [1000, 430] on div "Next" at bounding box center [1000, 431] width 53 height 16
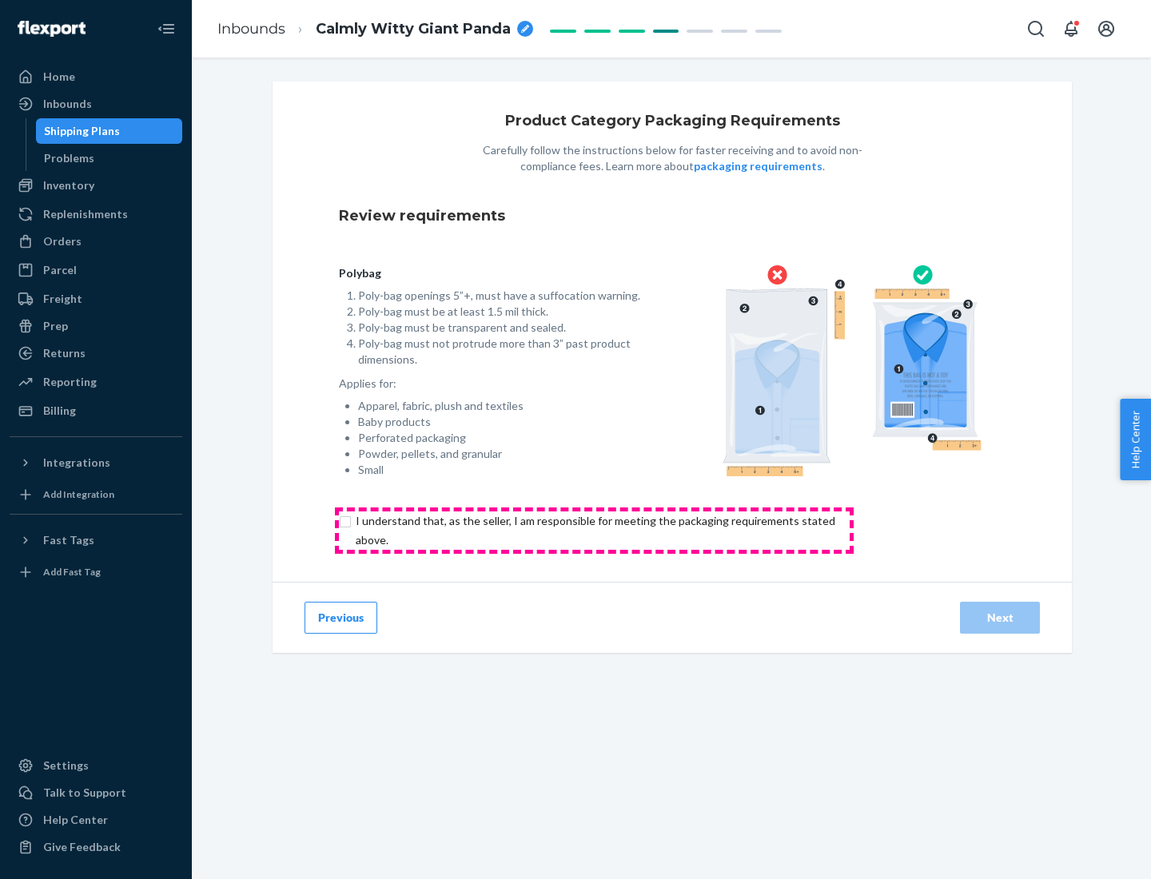
click at [594, 530] on input "checkbox" at bounding box center [605, 531] width 532 height 38
checkbox input "true"
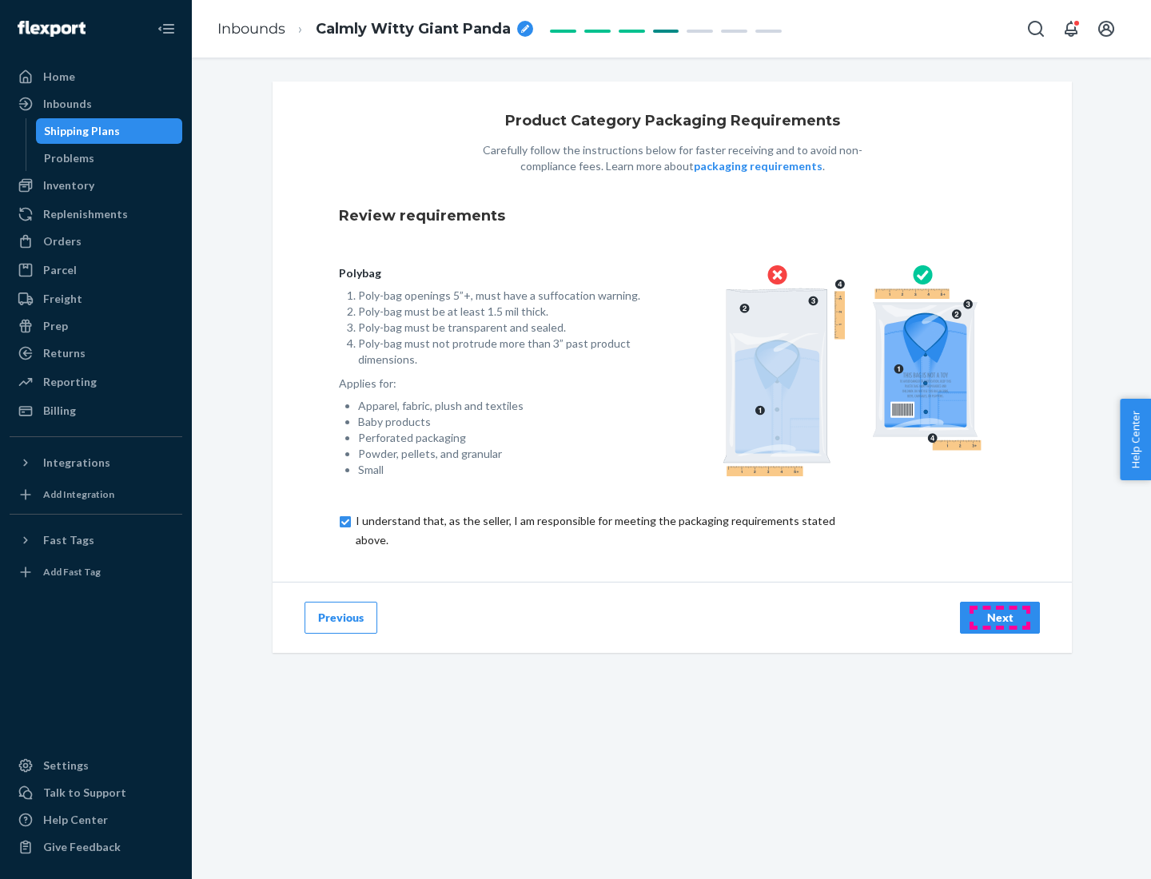
click at [1000, 617] on div "Next" at bounding box center [1000, 618] width 53 height 16
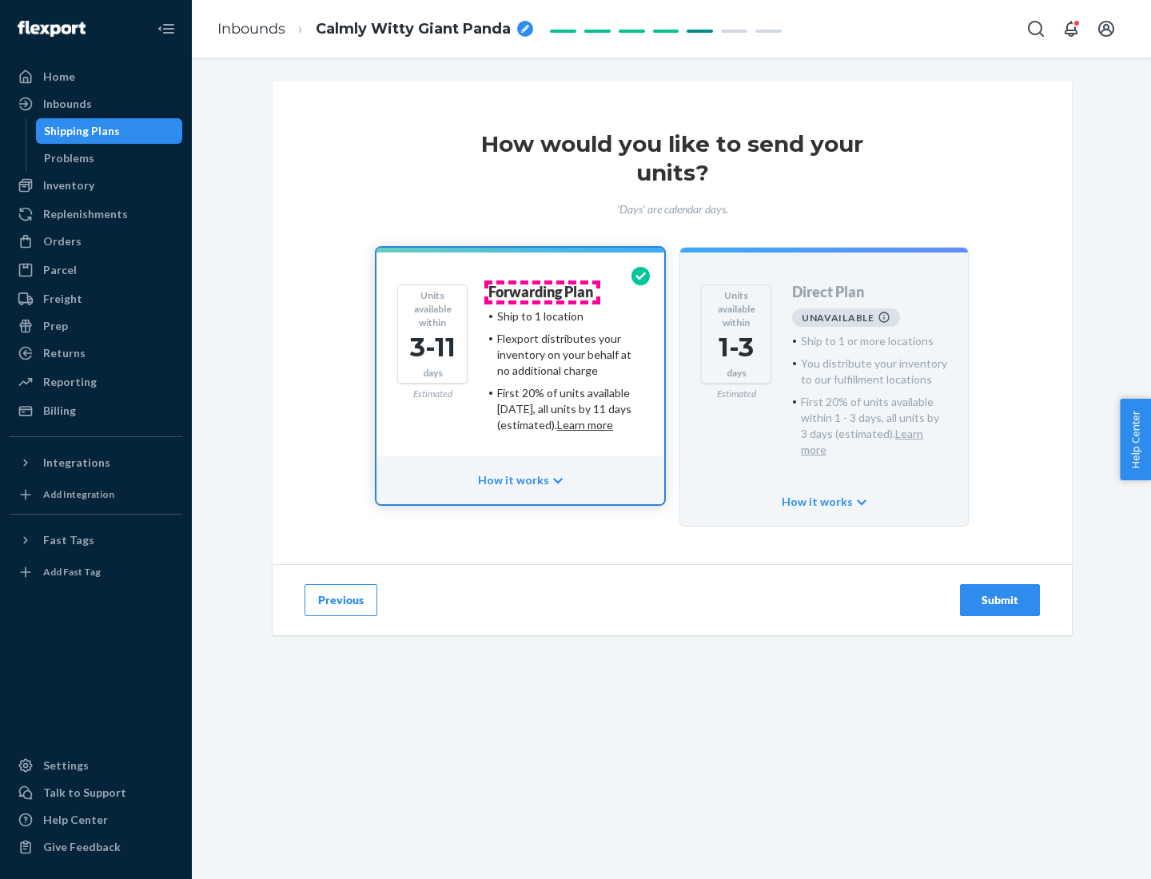
click at [542, 292] on h4 "Forwarding Plan" at bounding box center [541, 293] width 105 height 16
click at [1000, 592] on div "Submit" at bounding box center [1000, 600] width 53 height 16
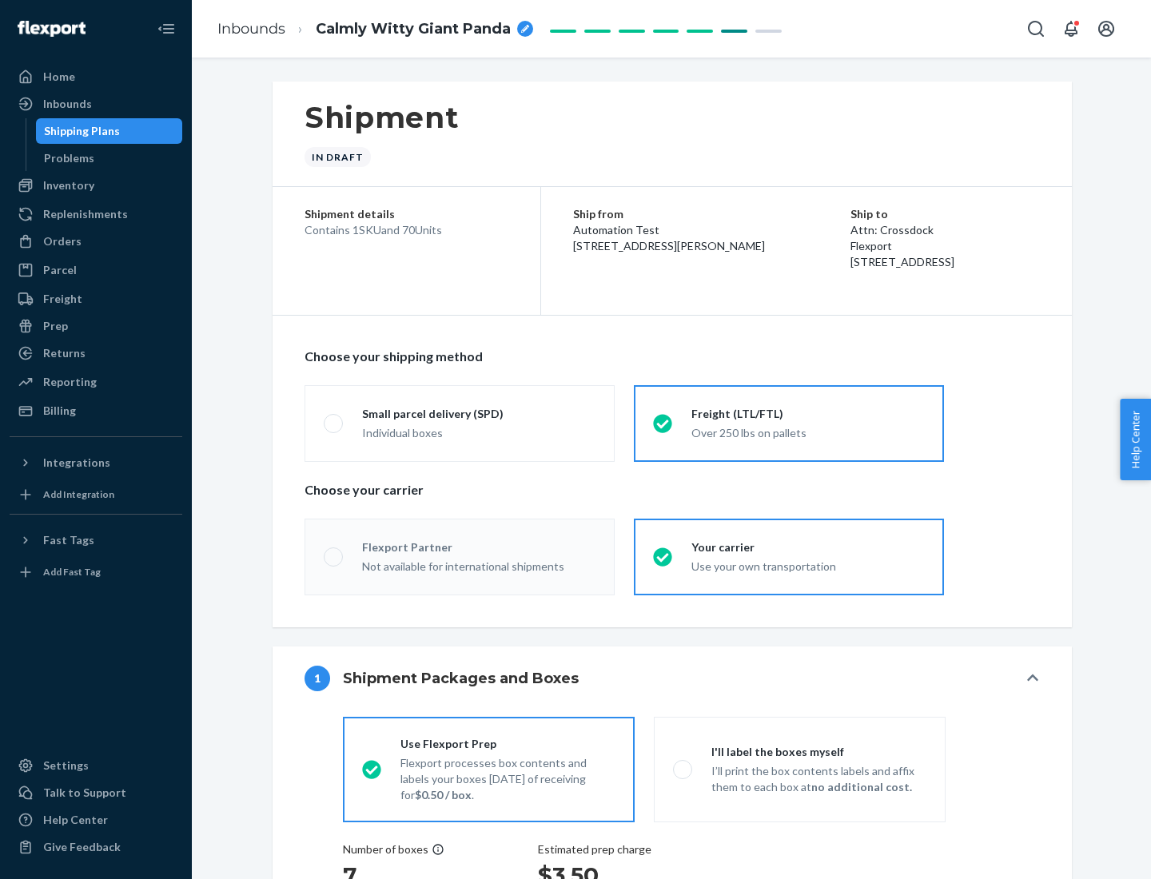
radio input "true"
radio input "false"
radio input "true"
radio input "false"
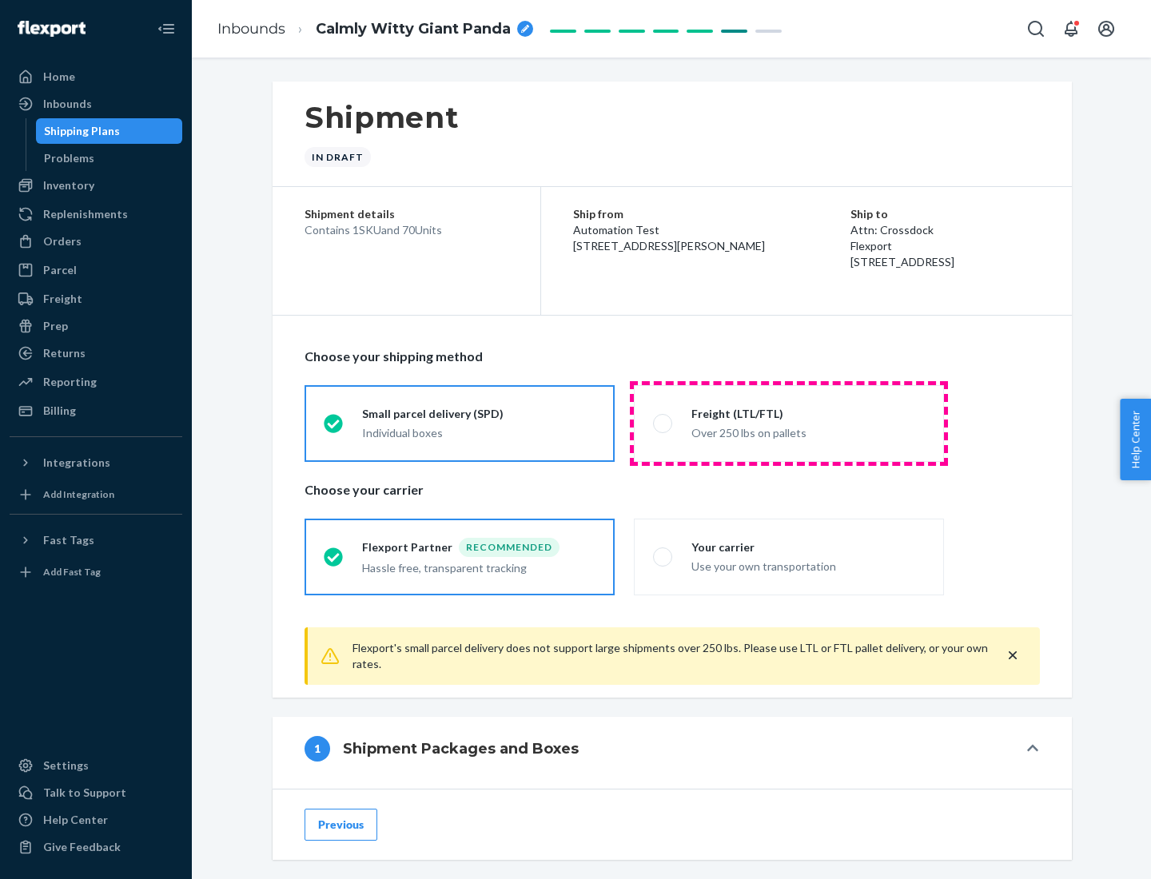
click at [789, 423] on div "Over 250 lbs on pallets" at bounding box center [808, 431] width 233 height 19
click at [664, 423] on input "Freight (LTL/FTL) Over 250 lbs on pallets" at bounding box center [658, 423] width 10 height 10
radio input "true"
radio input "false"
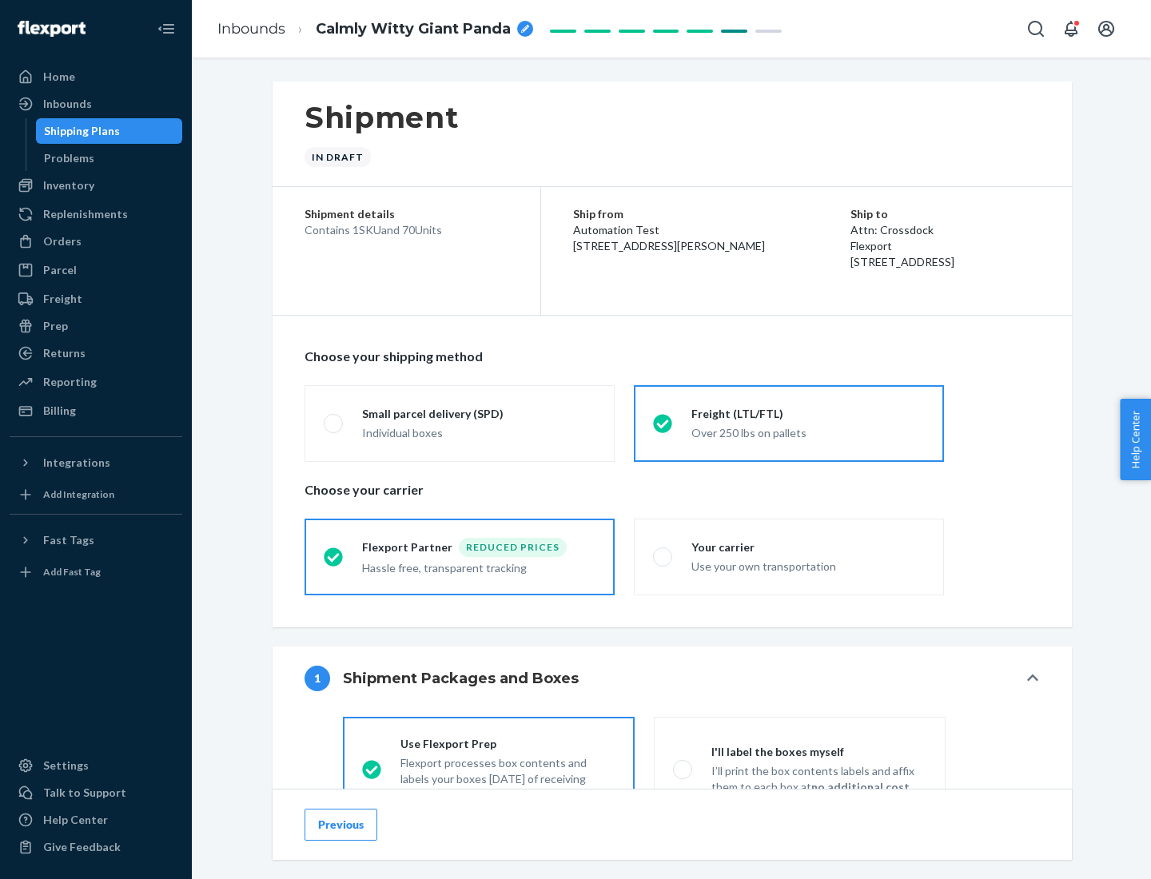
scroll to position [89, 0]
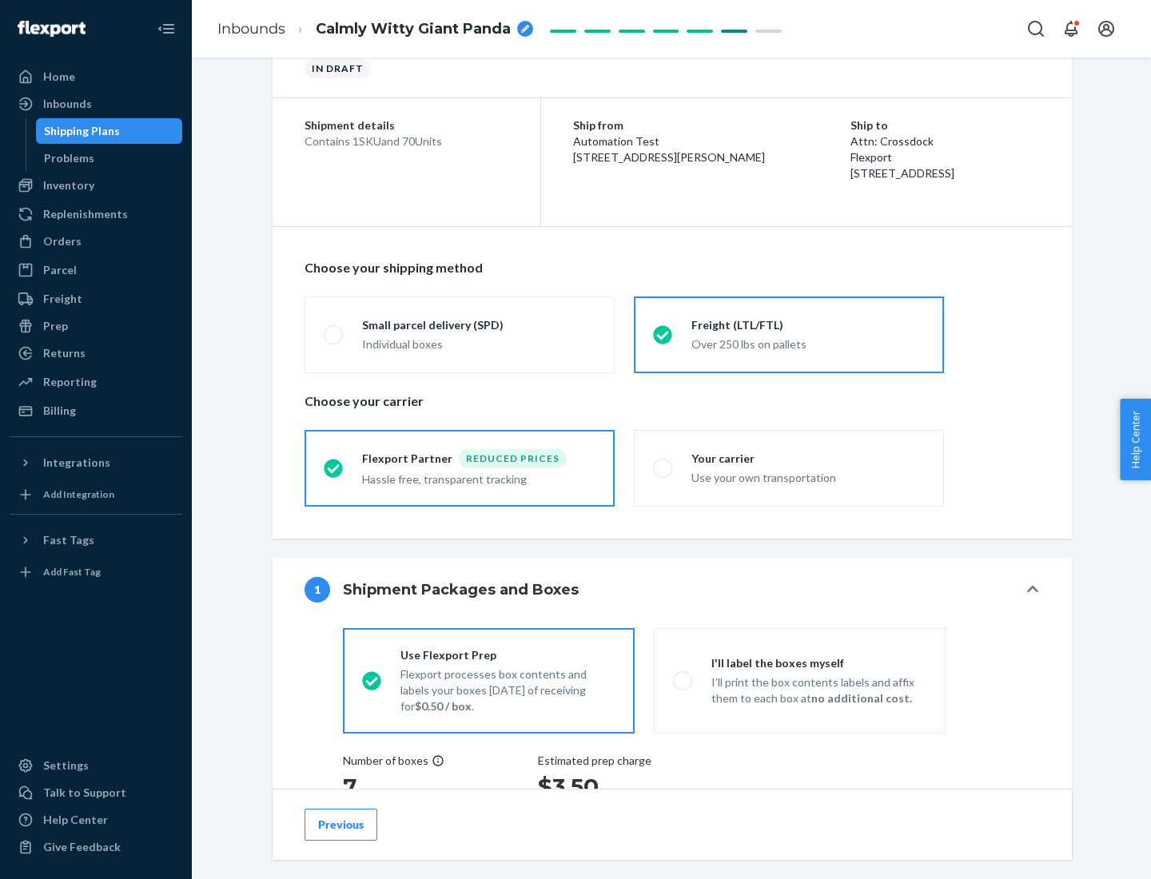
click at [460, 469] on div "Hassle free, transparent tracking" at bounding box center [478, 478] width 233 height 19
click at [334, 468] on input "Flexport Partner Reduced prices Hassle free, transparent tracking" at bounding box center [329, 468] width 10 height 10
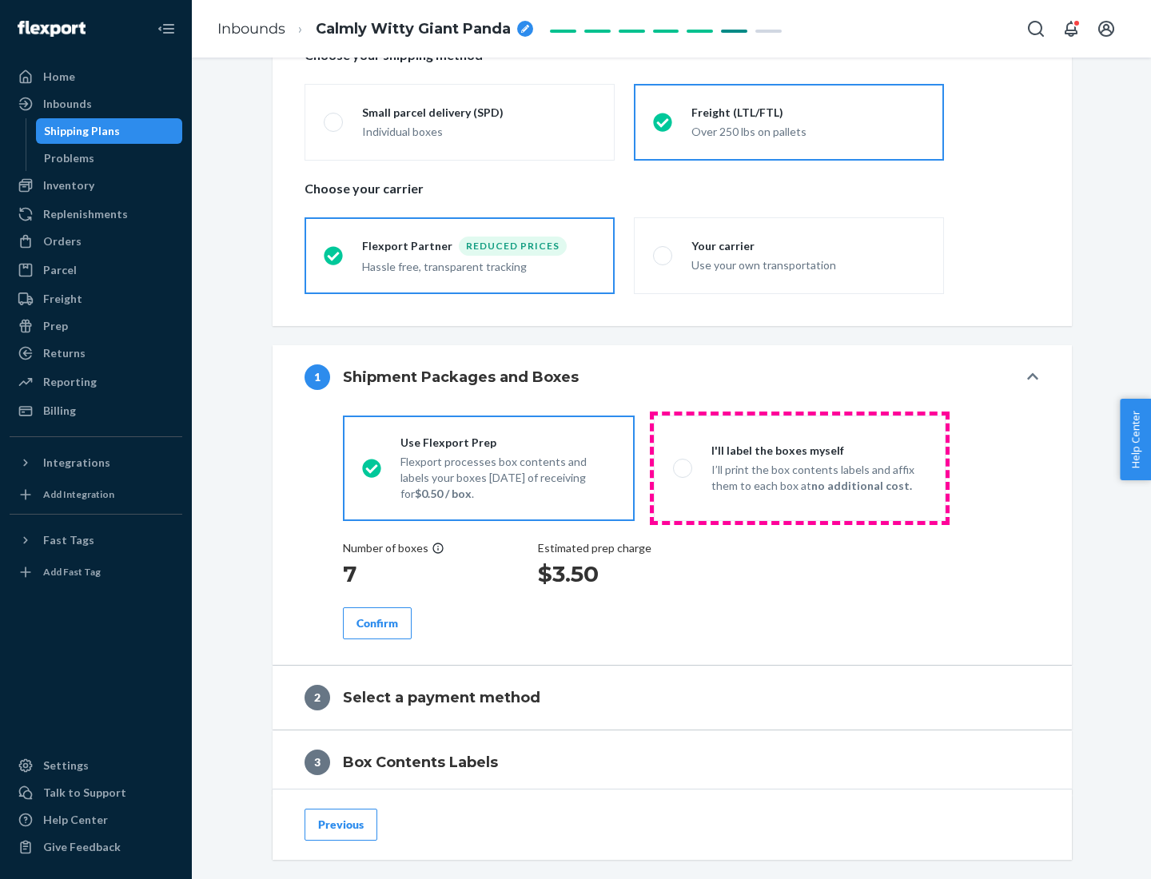
click at [800, 468] on p "I’ll print the box contents labels and affix them to each box at no additional …" at bounding box center [819, 478] width 215 height 32
click at [684, 468] on input "I'll label the boxes myself I’ll print the box contents labels and affix them t…" at bounding box center [678, 468] width 10 height 10
radio input "true"
radio input "false"
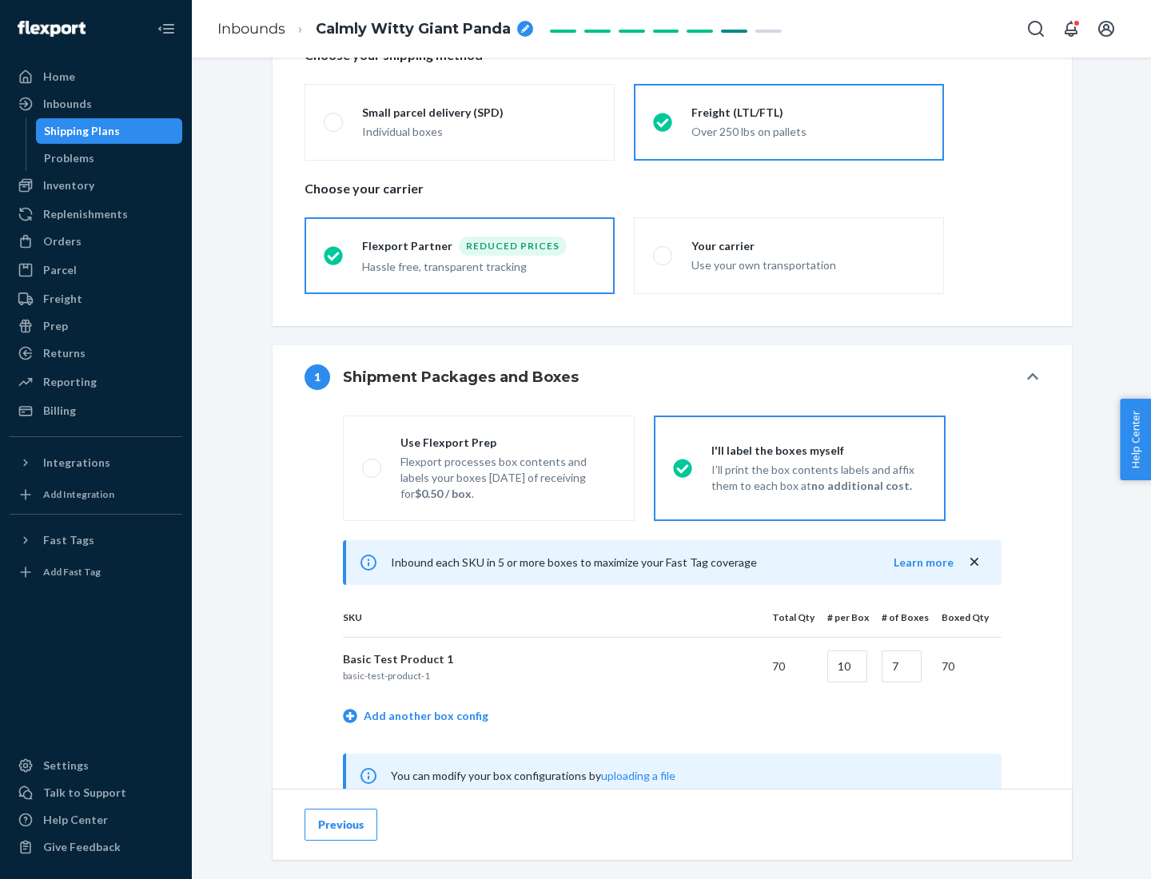
scroll to position [500, 0]
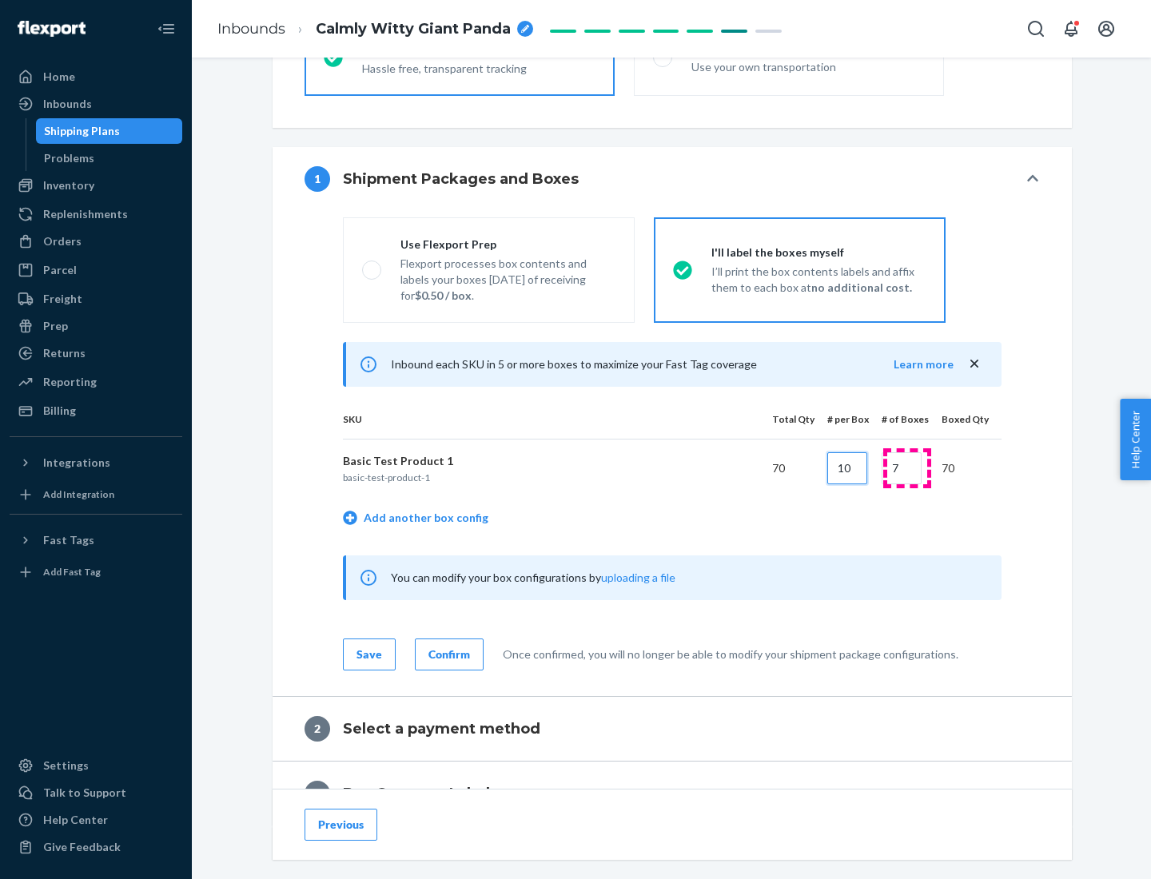
type input "10"
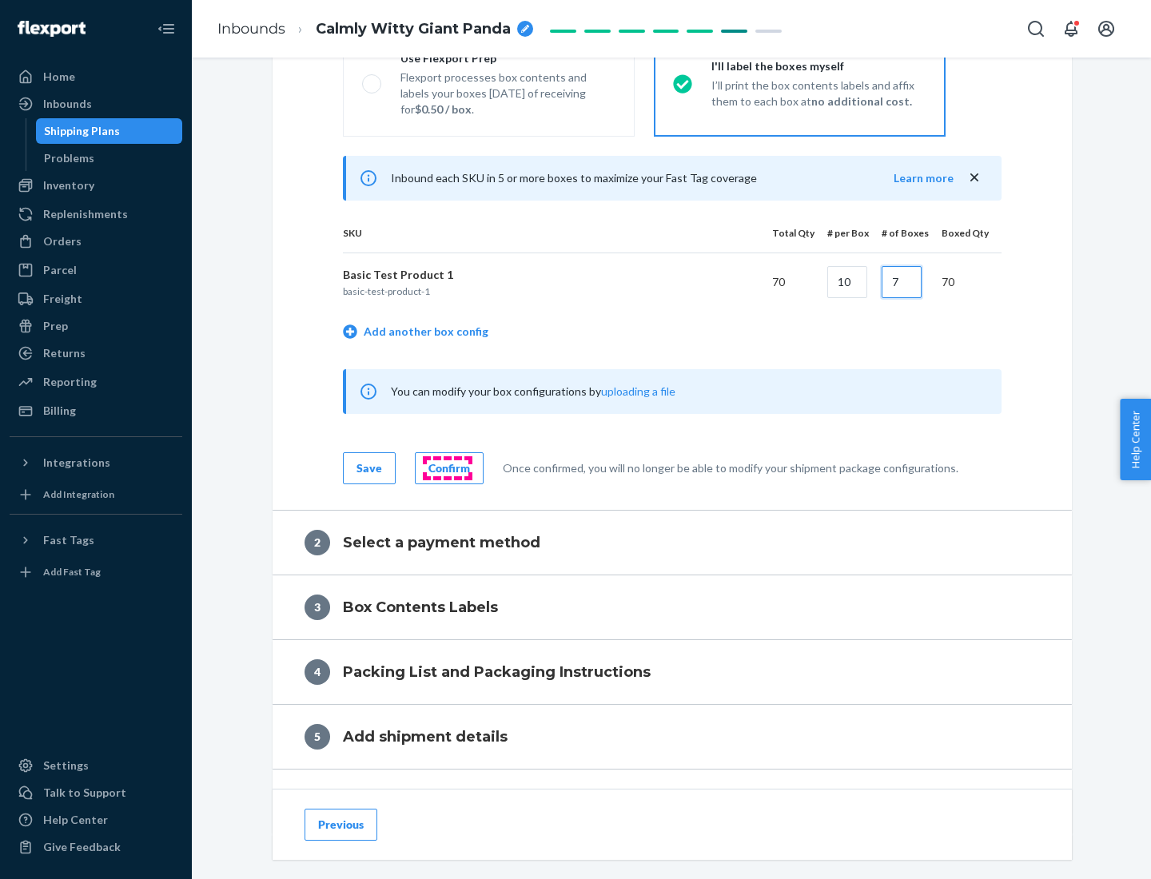
type input "7"
click at [447, 468] on div "Confirm" at bounding box center [450, 469] width 42 height 16
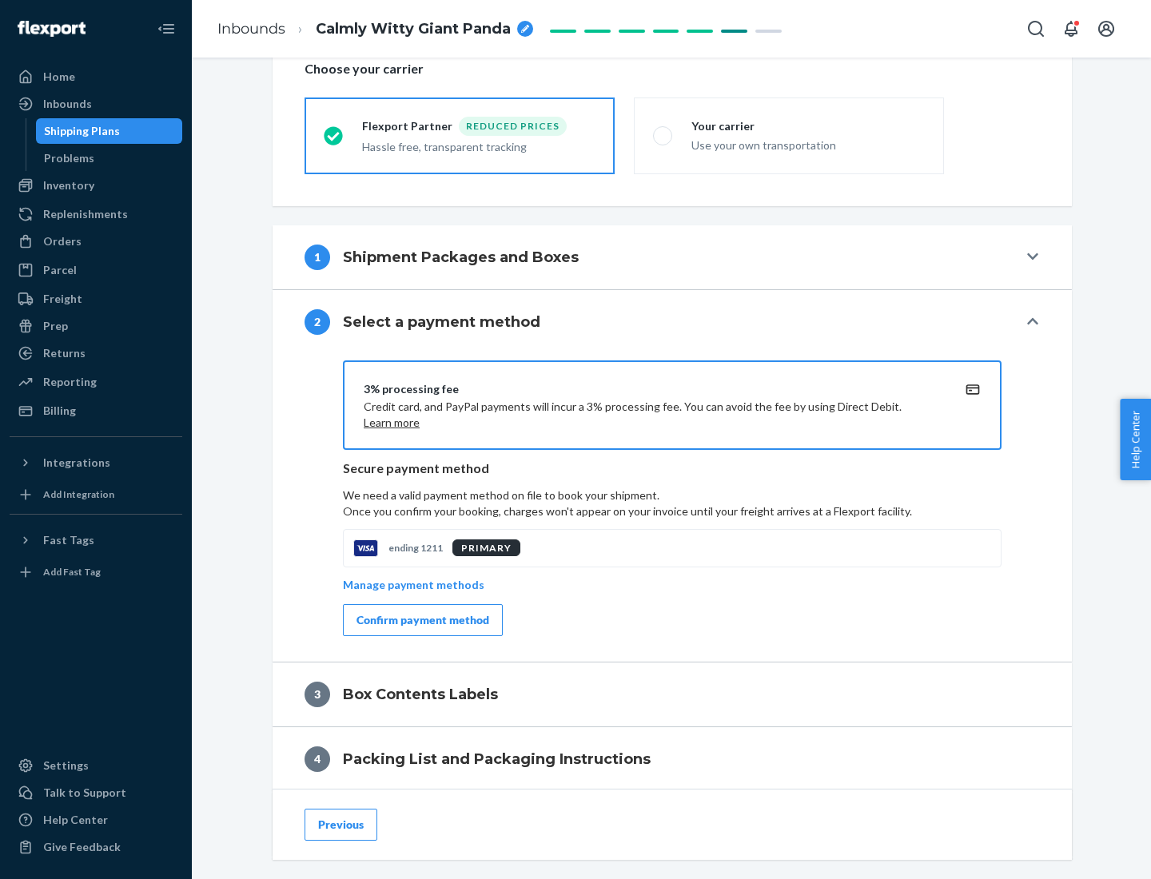
scroll to position [573, 0]
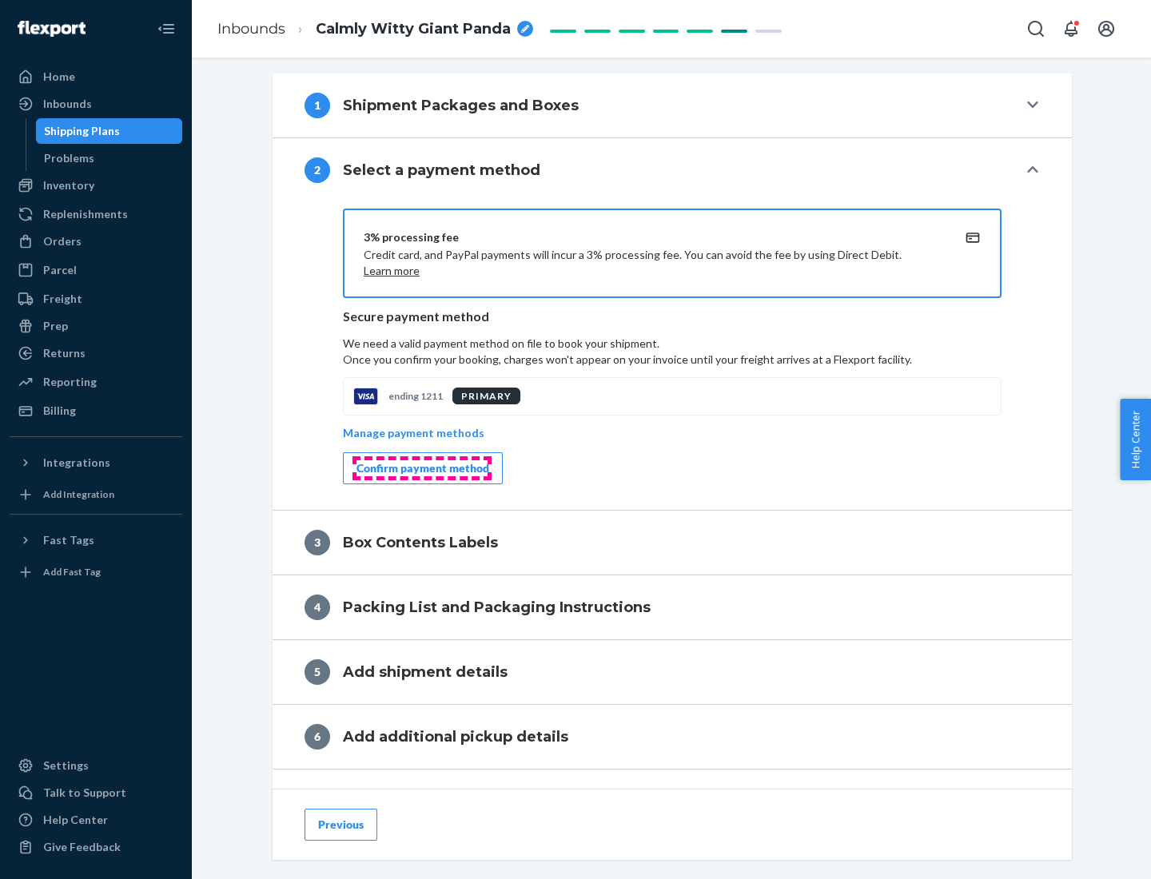
click at [421, 469] on div "Confirm payment method" at bounding box center [423, 469] width 133 height 16
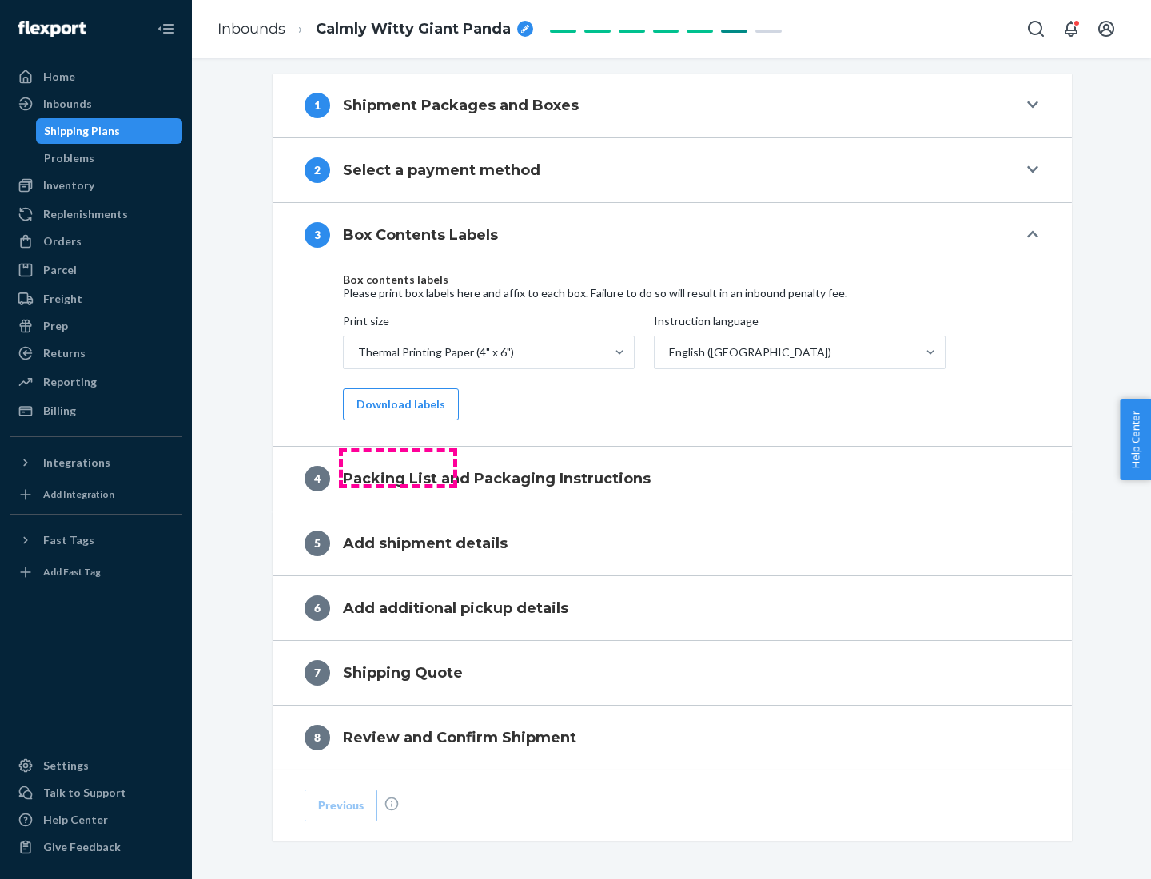
scroll to position [509, 0]
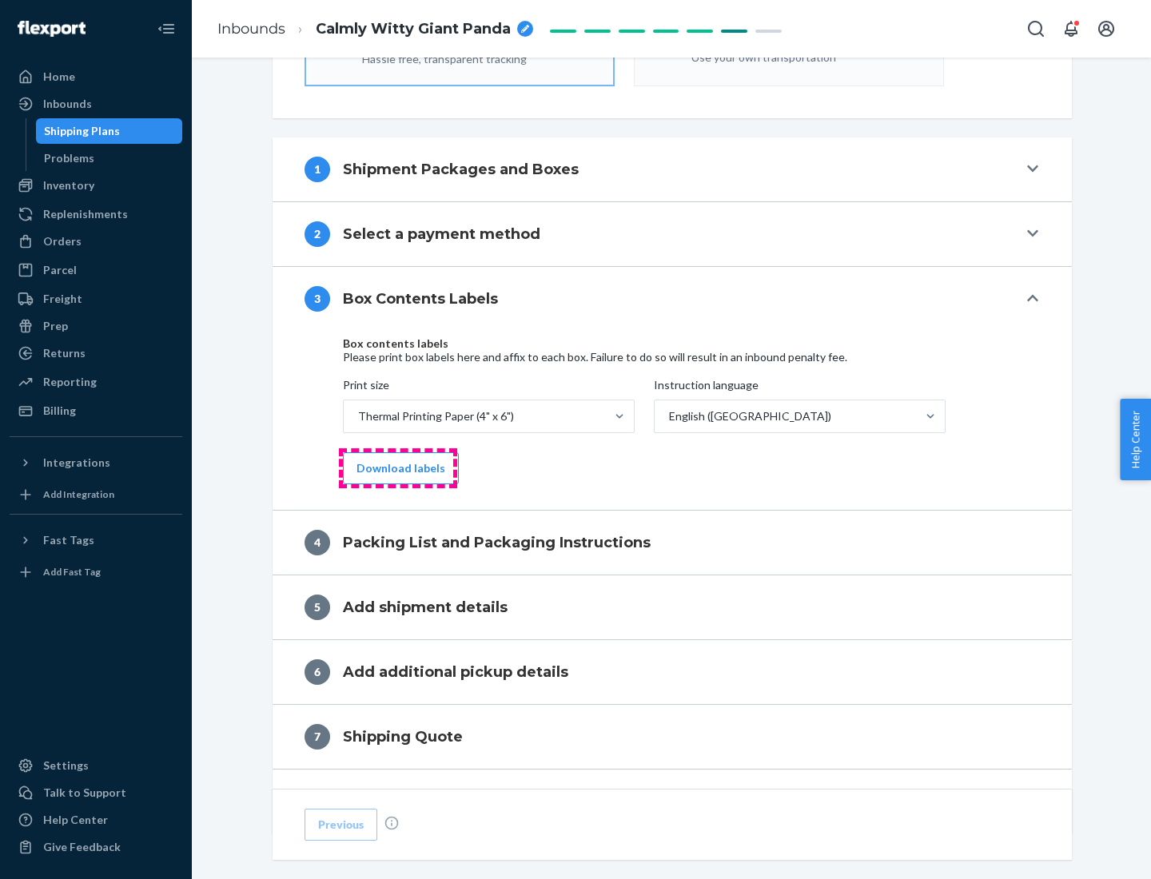
click at [397, 469] on button "Download labels" at bounding box center [401, 469] width 116 height 32
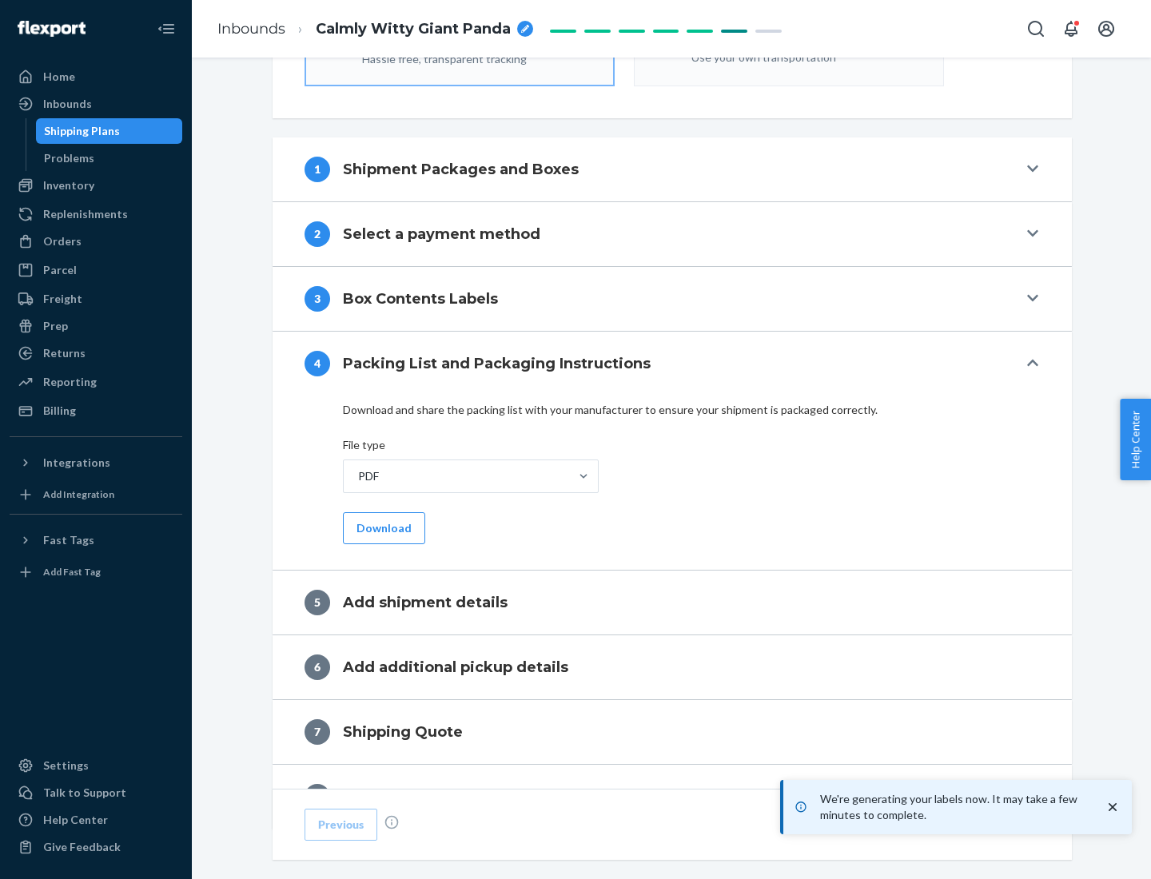
scroll to position [569, 0]
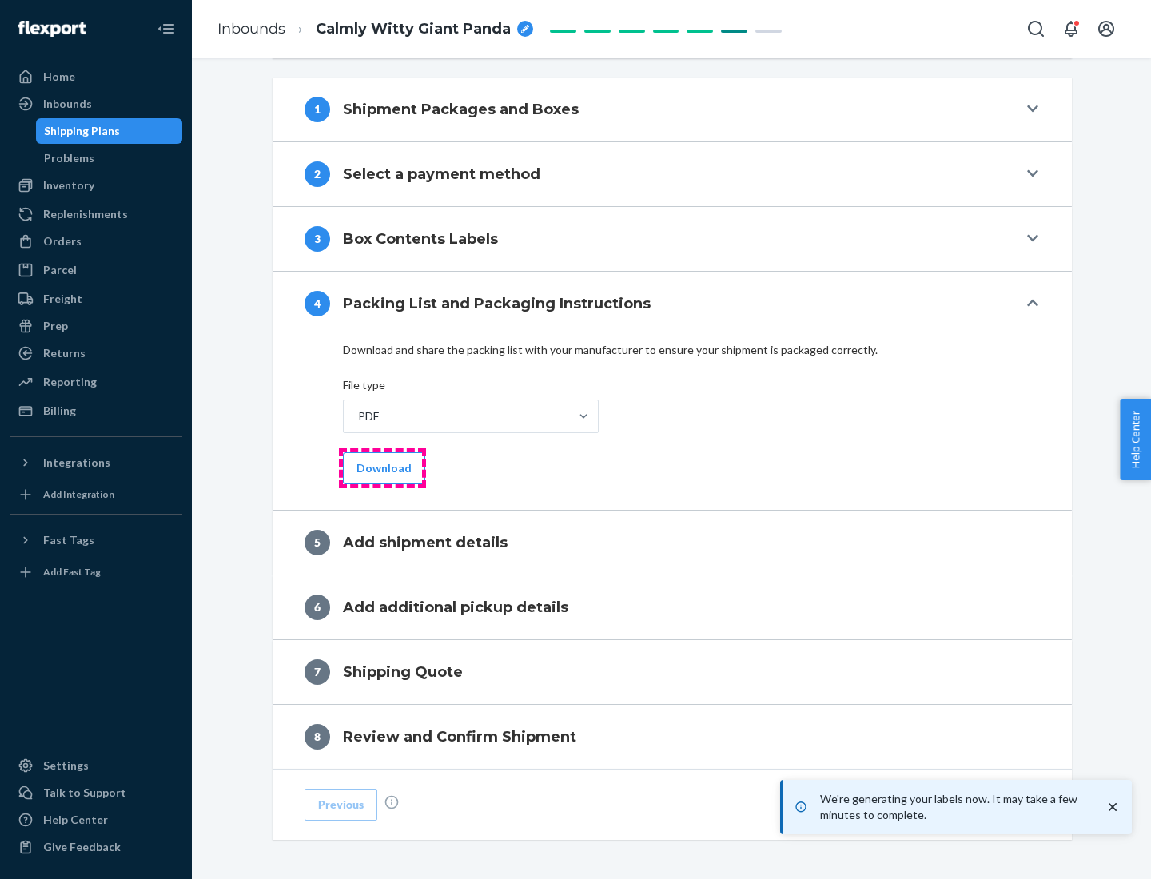
click at [382, 468] on button "Download" at bounding box center [384, 469] width 82 height 32
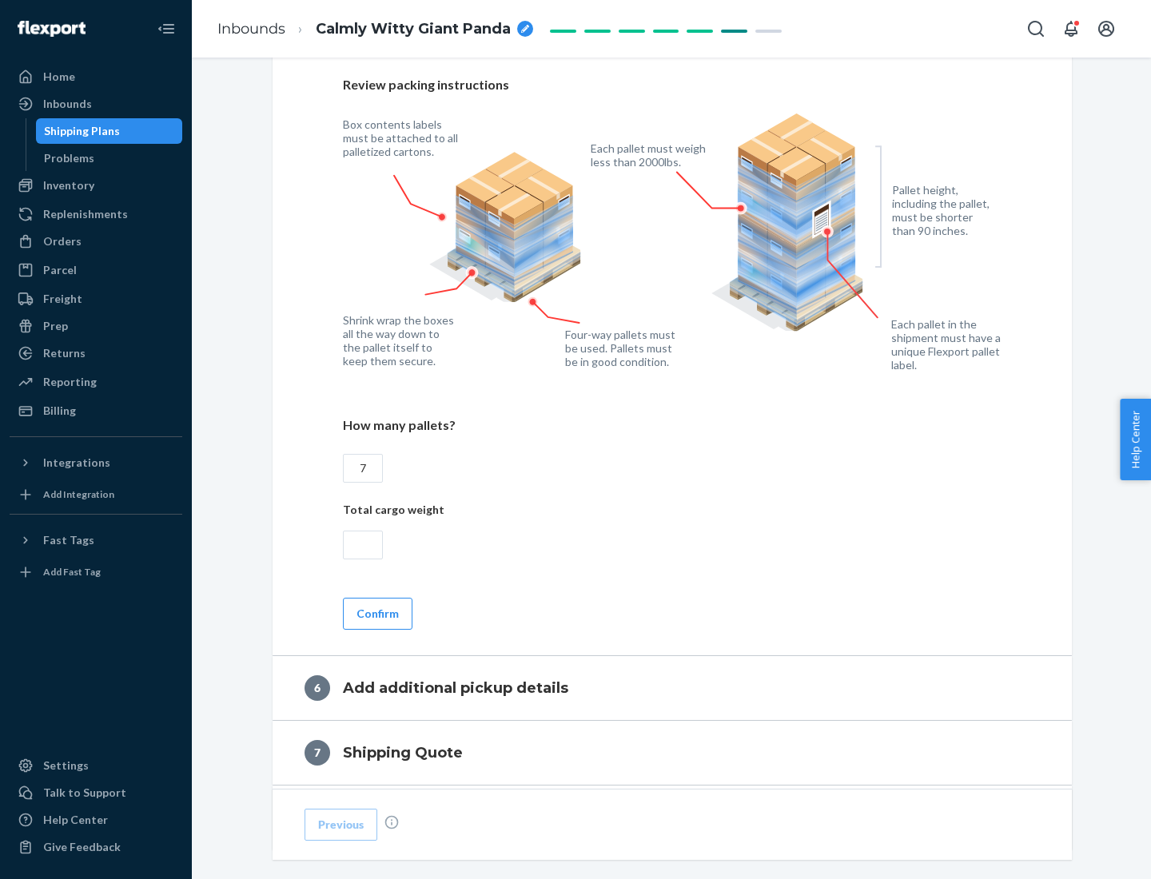
scroll to position [1103, 0]
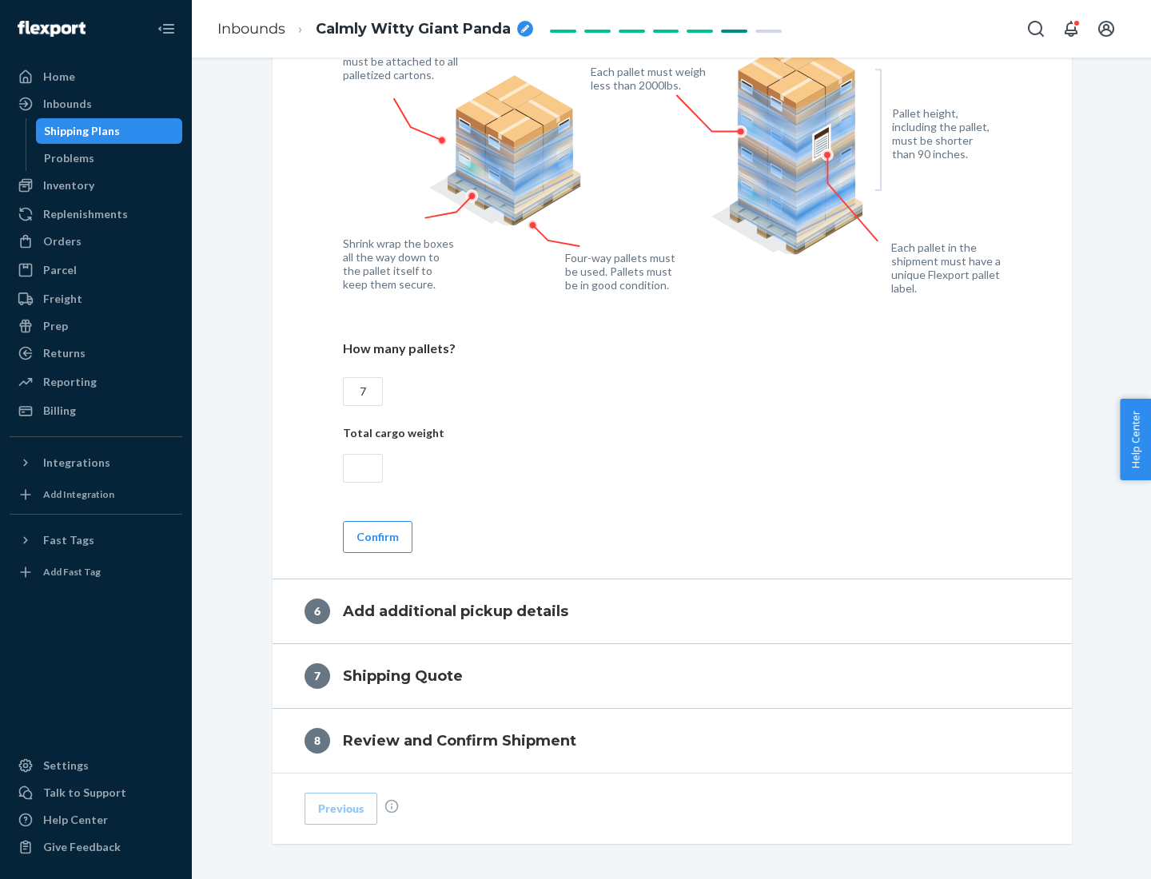
type input "7"
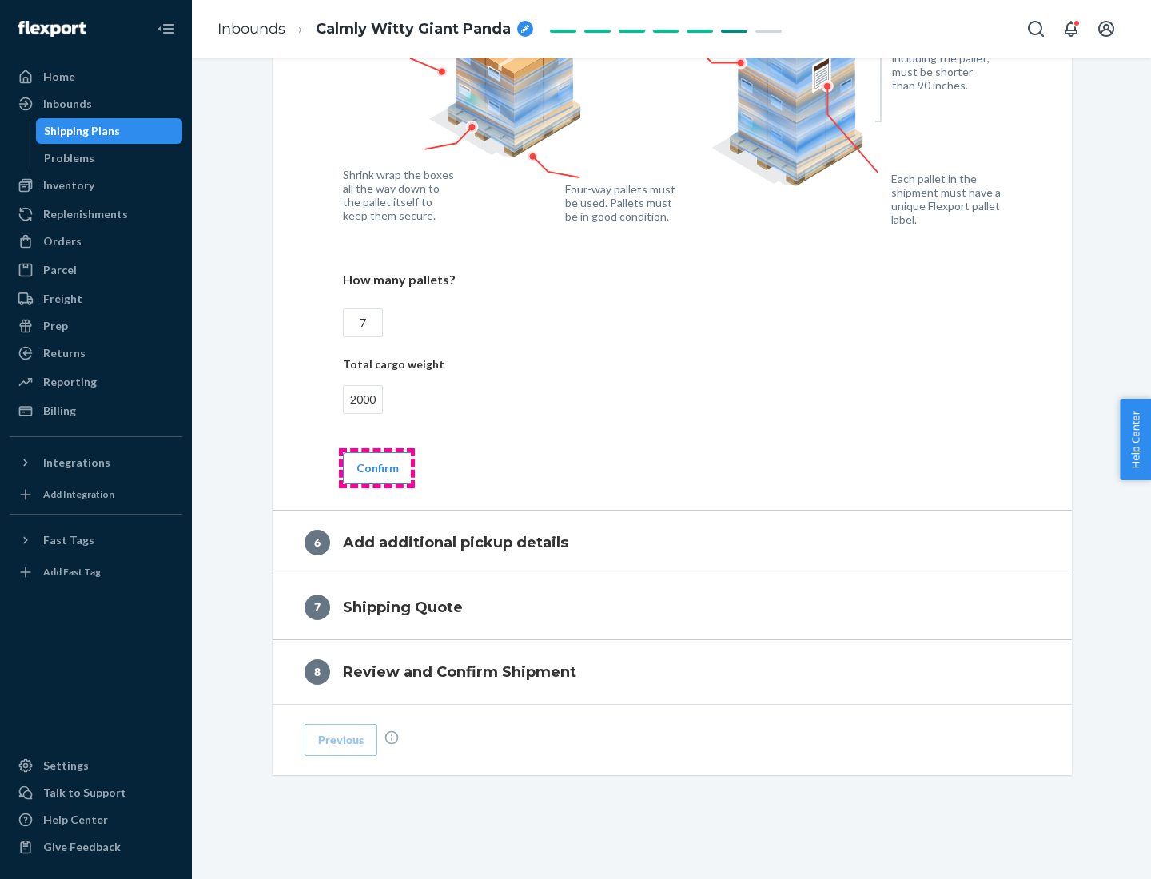
type input "2000"
click at [377, 468] on button "Confirm" at bounding box center [378, 469] width 70 height 32
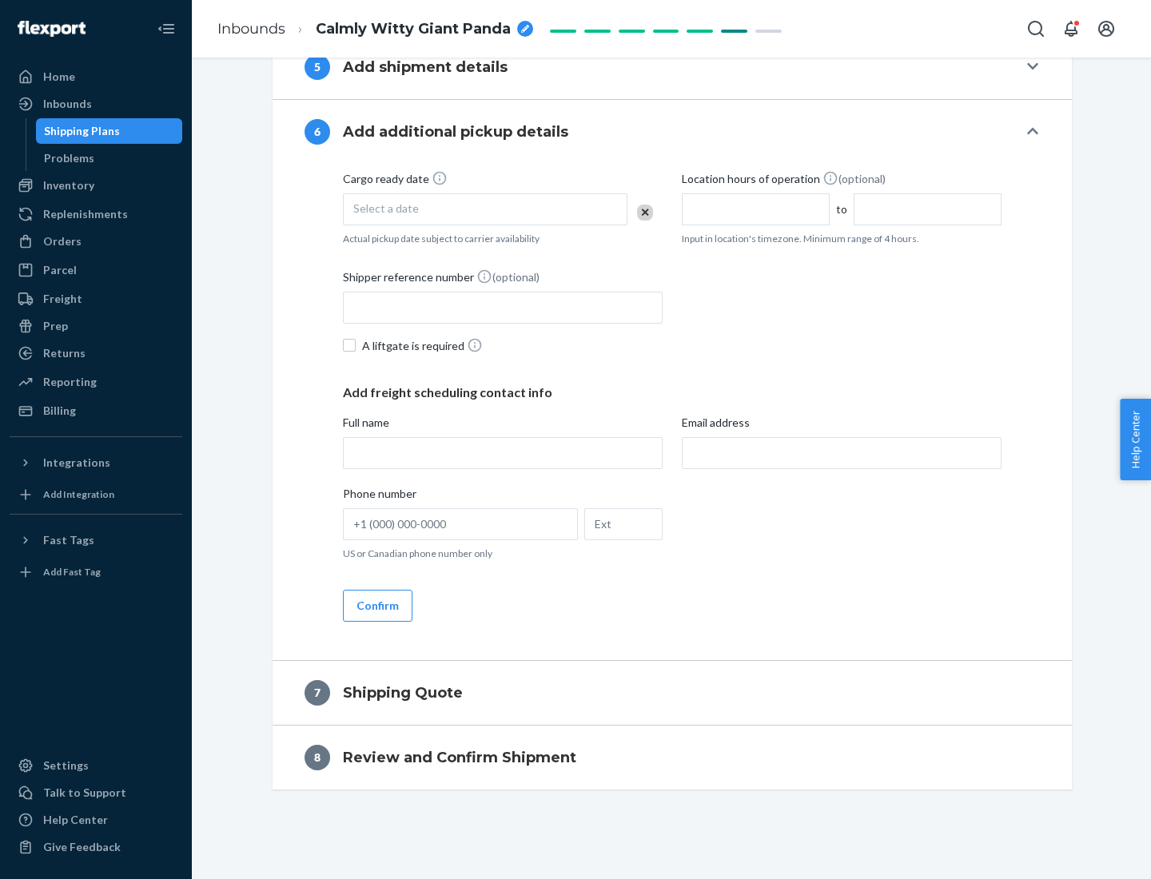
scroll to position [612, 0]
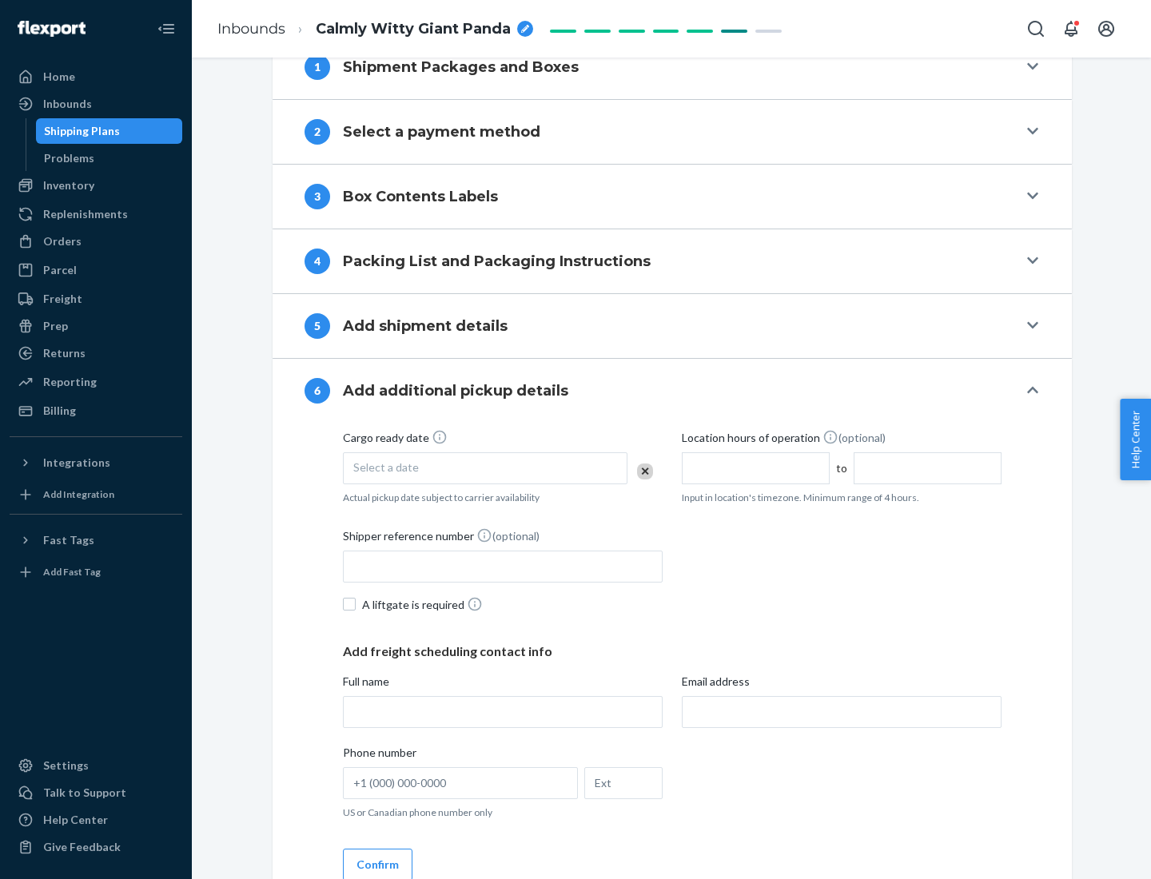
click at [485, 468] on div "Select a date" at bounding box center [485, 469] width 285 height 32
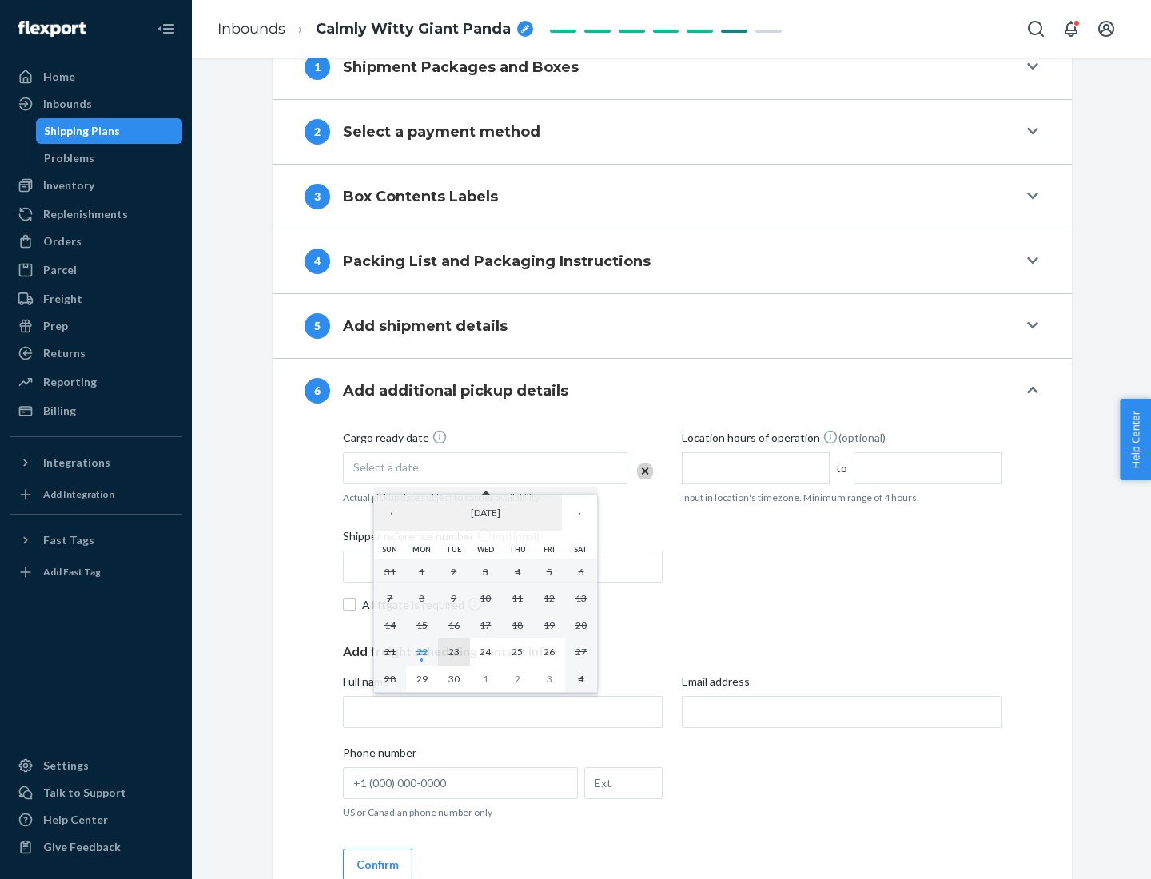
click at [453, 652] on abbr "23" at bounding box center [454, 652] width 11 height 12
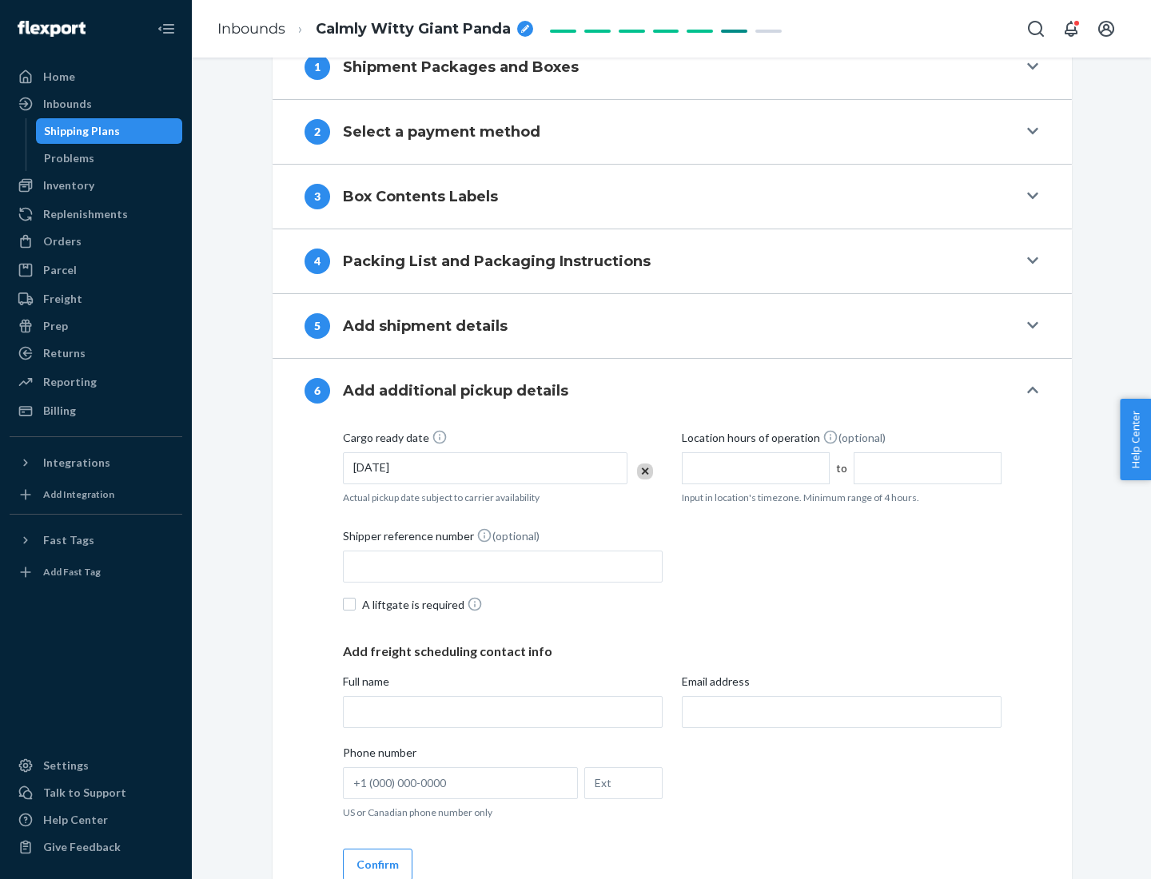
scroll to position [855, 0]
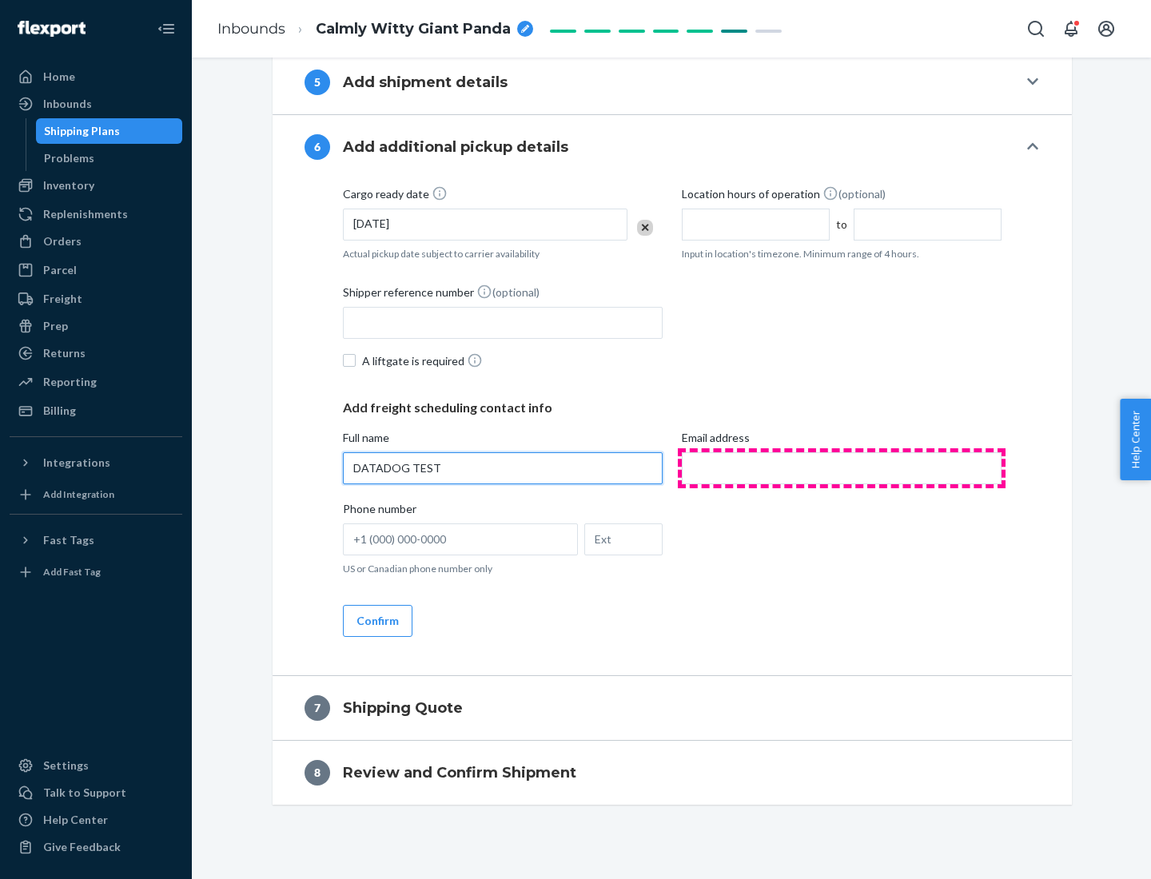
type input "DATADOG TEST"
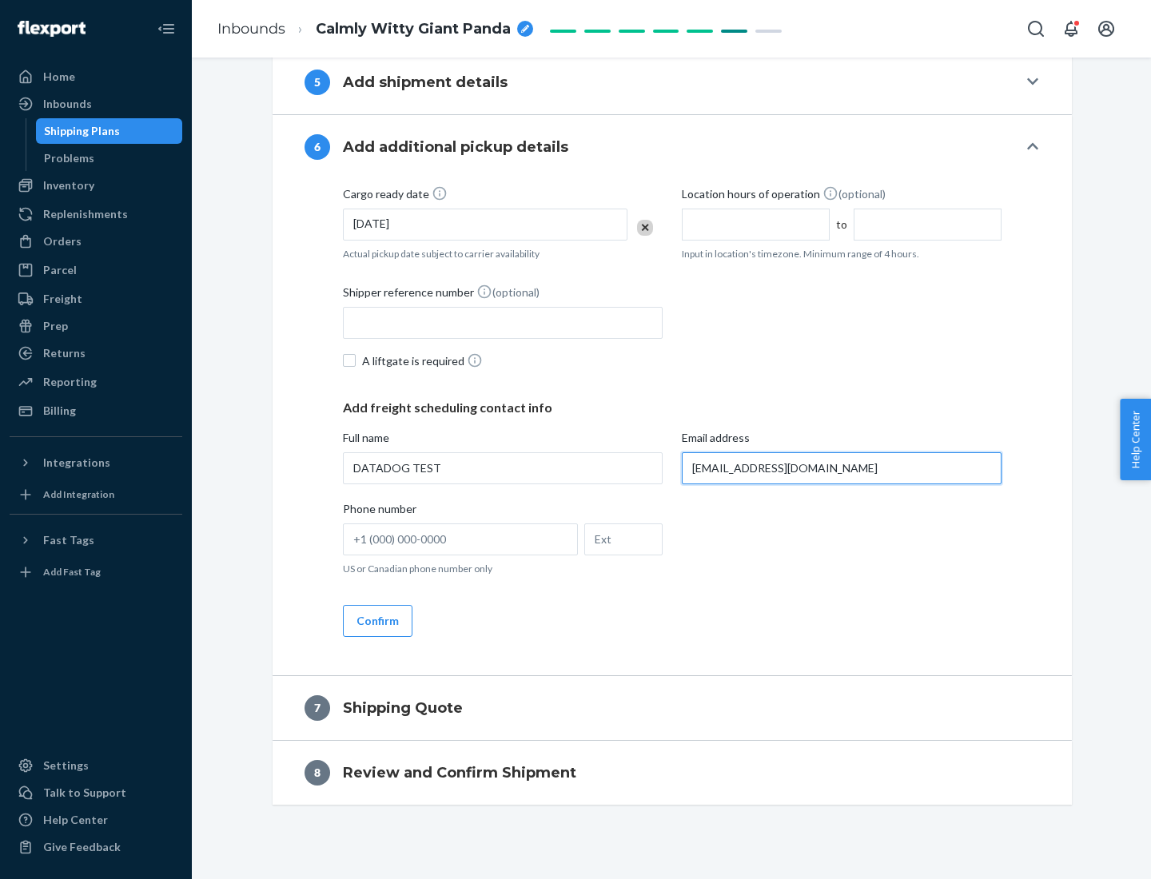
scroll to position [871, 0]
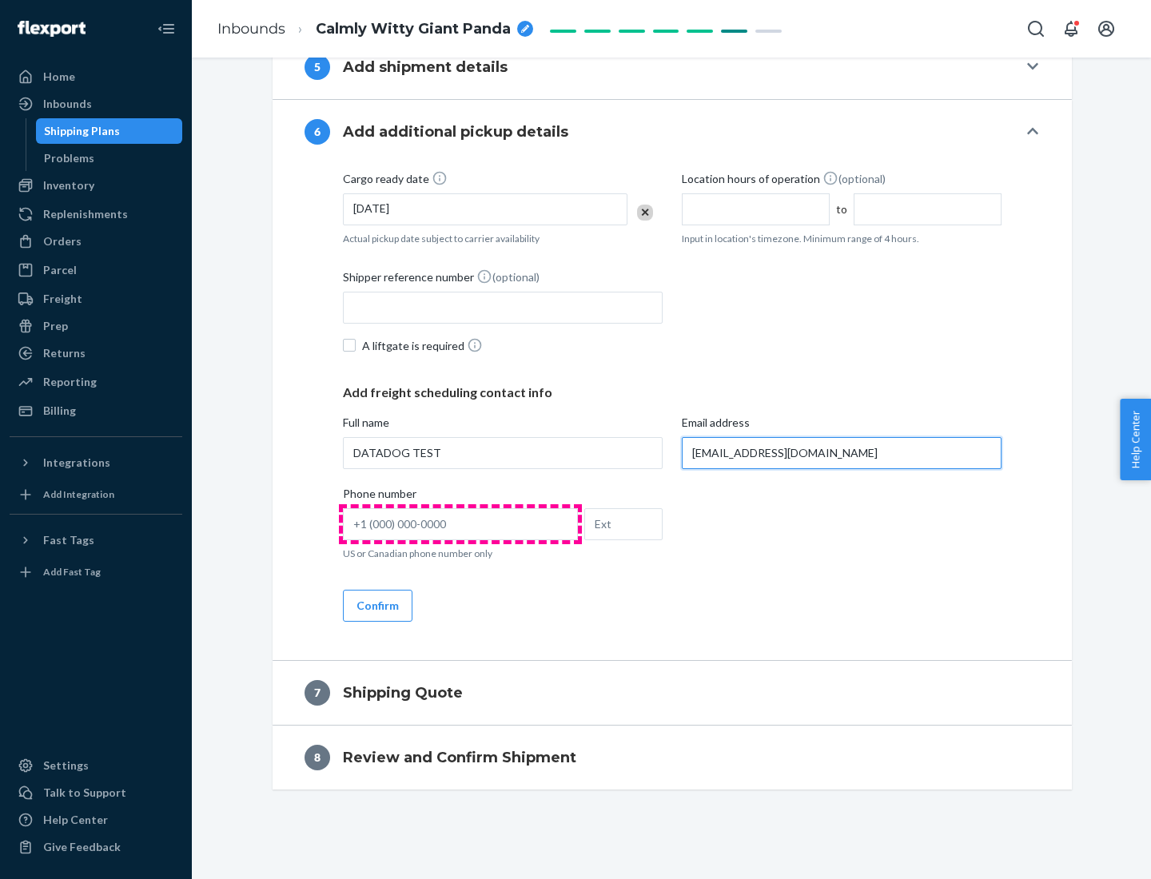
type input "[EMAIL_ADDRESS][DOMAIN_NAME]"
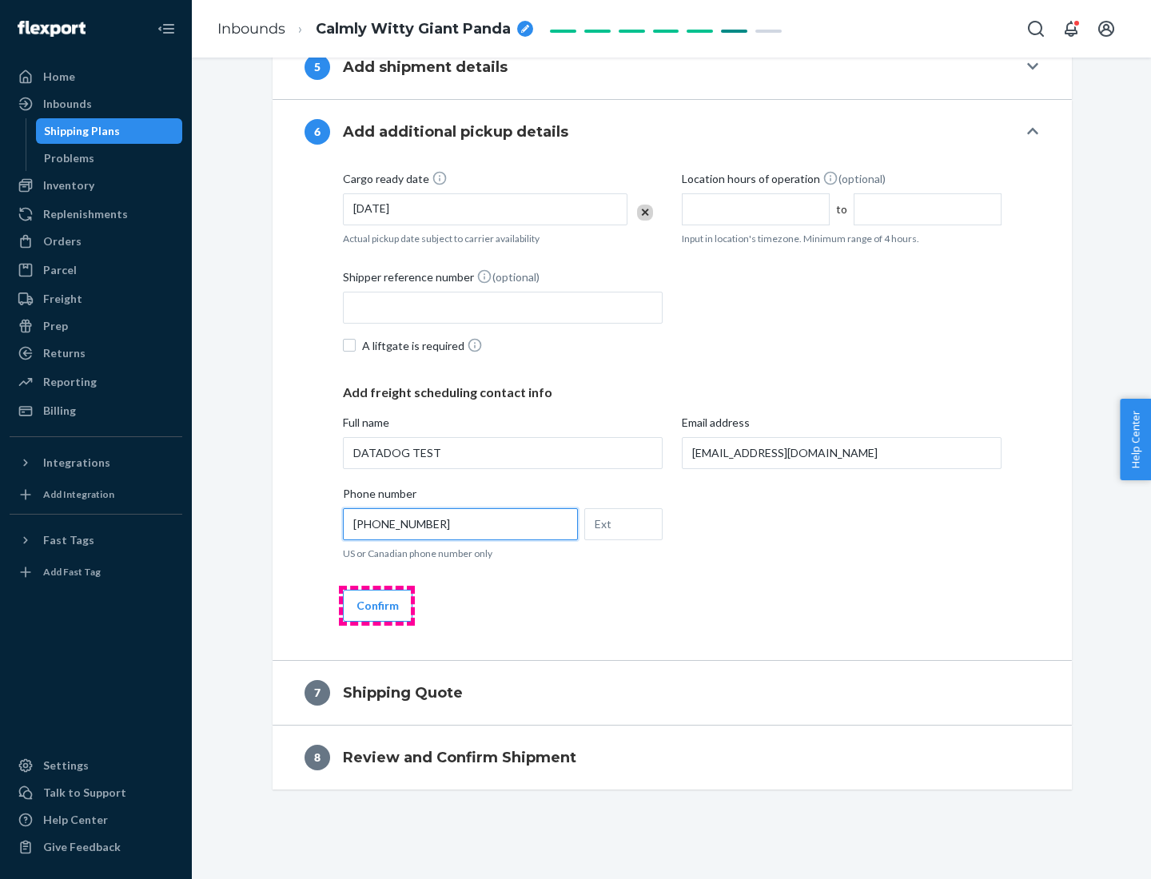
type input "[PHONE_NUMBER]"
click at [377, 605] on button "Confirm" at bounding box center [378, 606] width 70 height 32
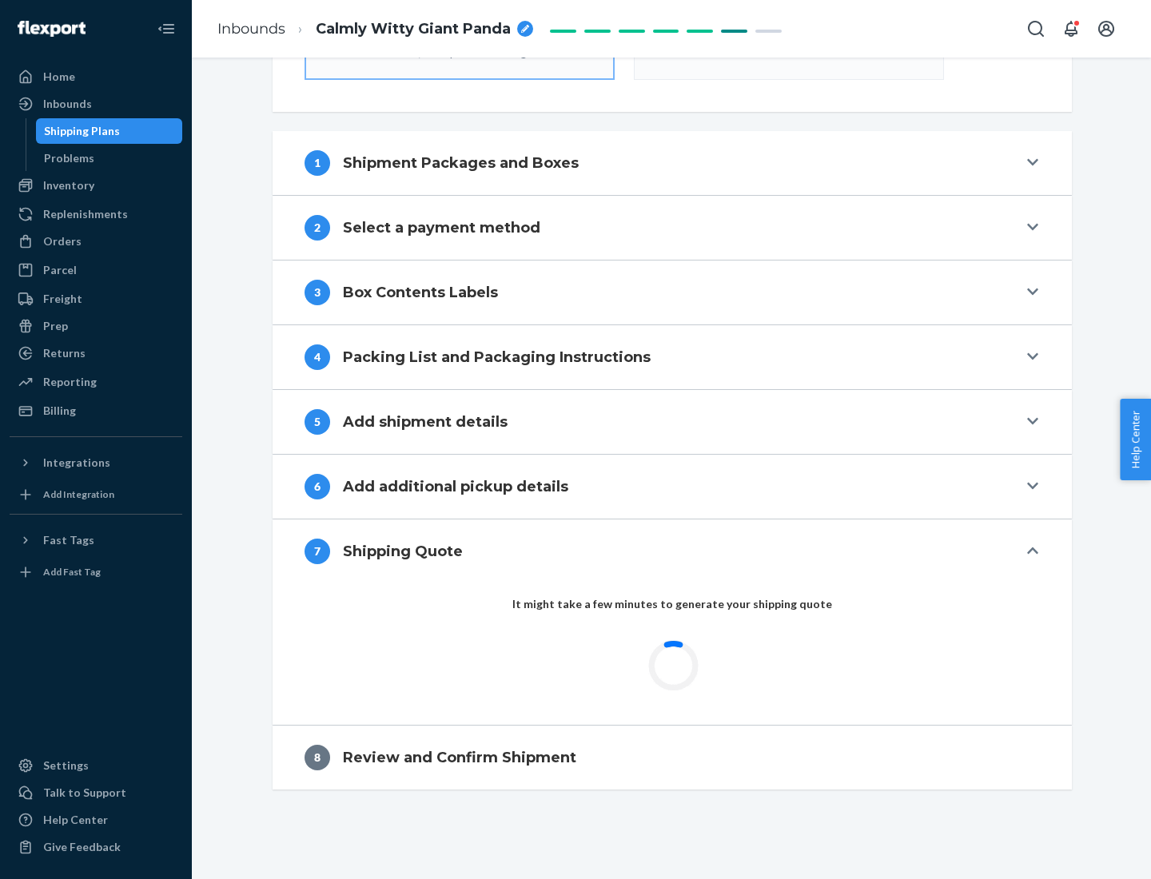
scroll to position [573, 0]
